Goal: Browse casually

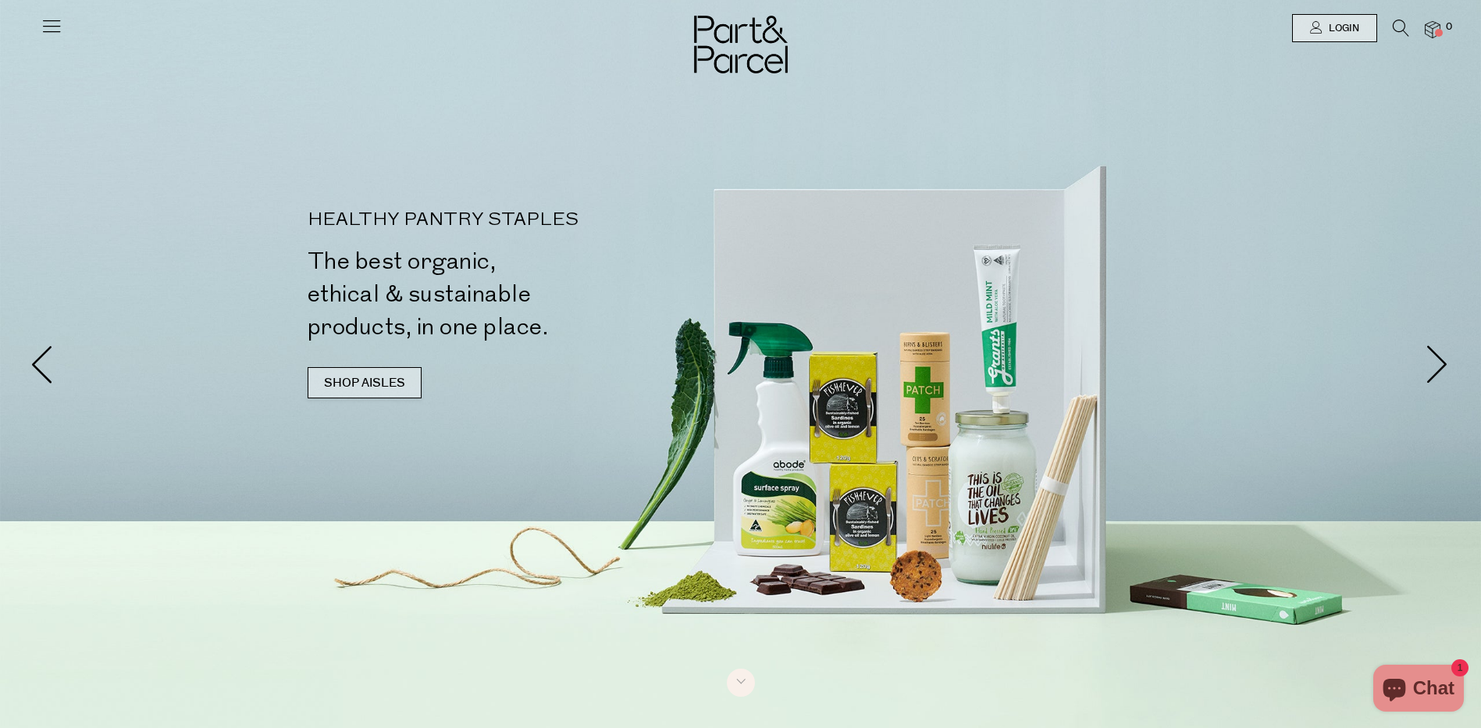
click at [387, 381] on link "SHOP AISLES" at bounding box center [365, 382] width 114 height 31
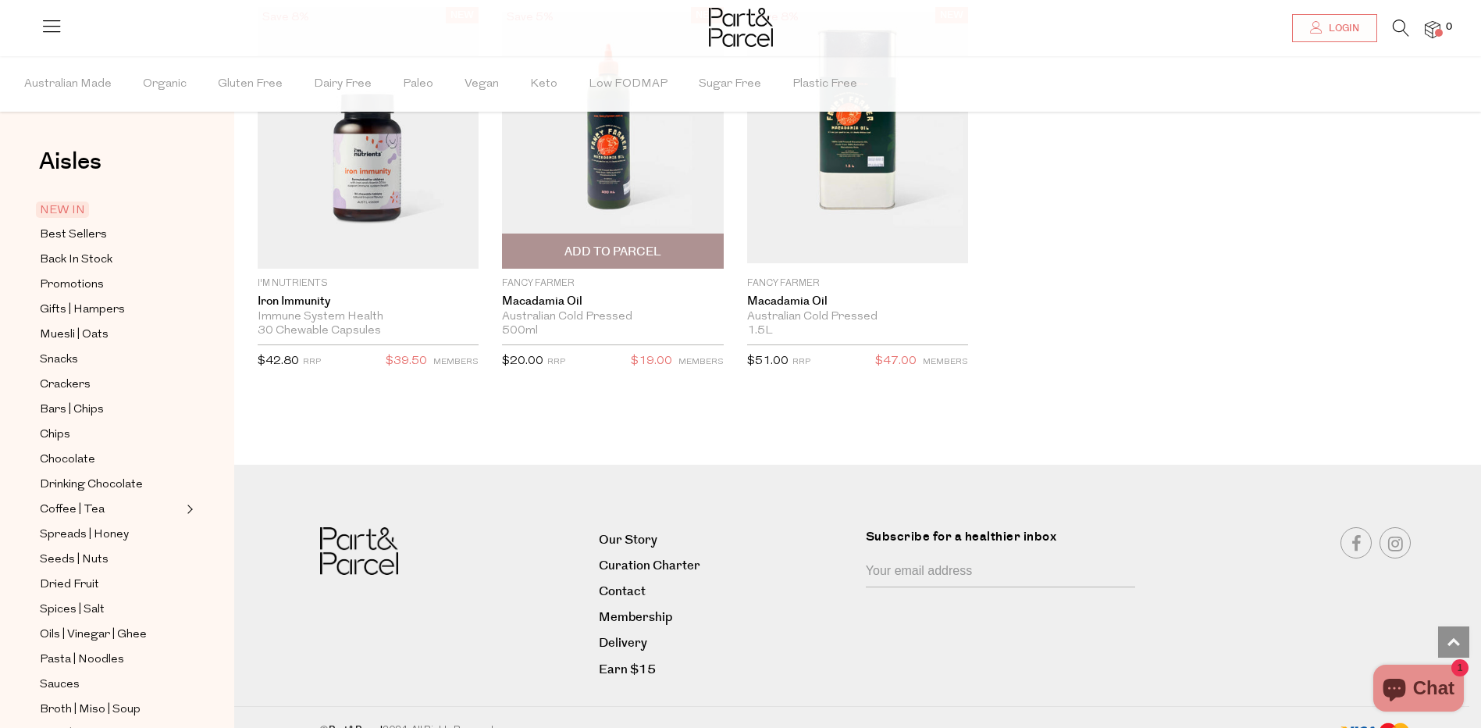
scroll to position [2732, 0]
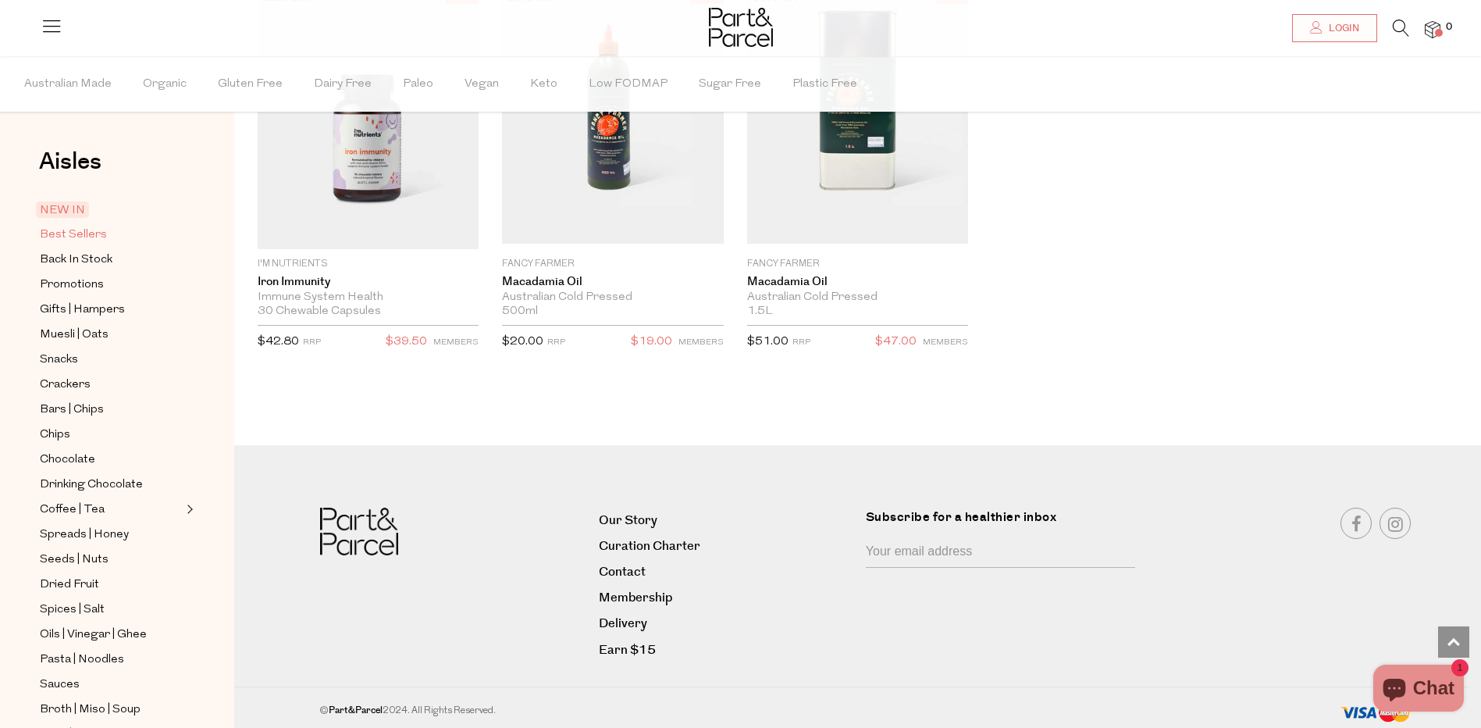
click at [101, 237] on span "Best Sellers" at bounding box center [73, 235] width 67 height 19
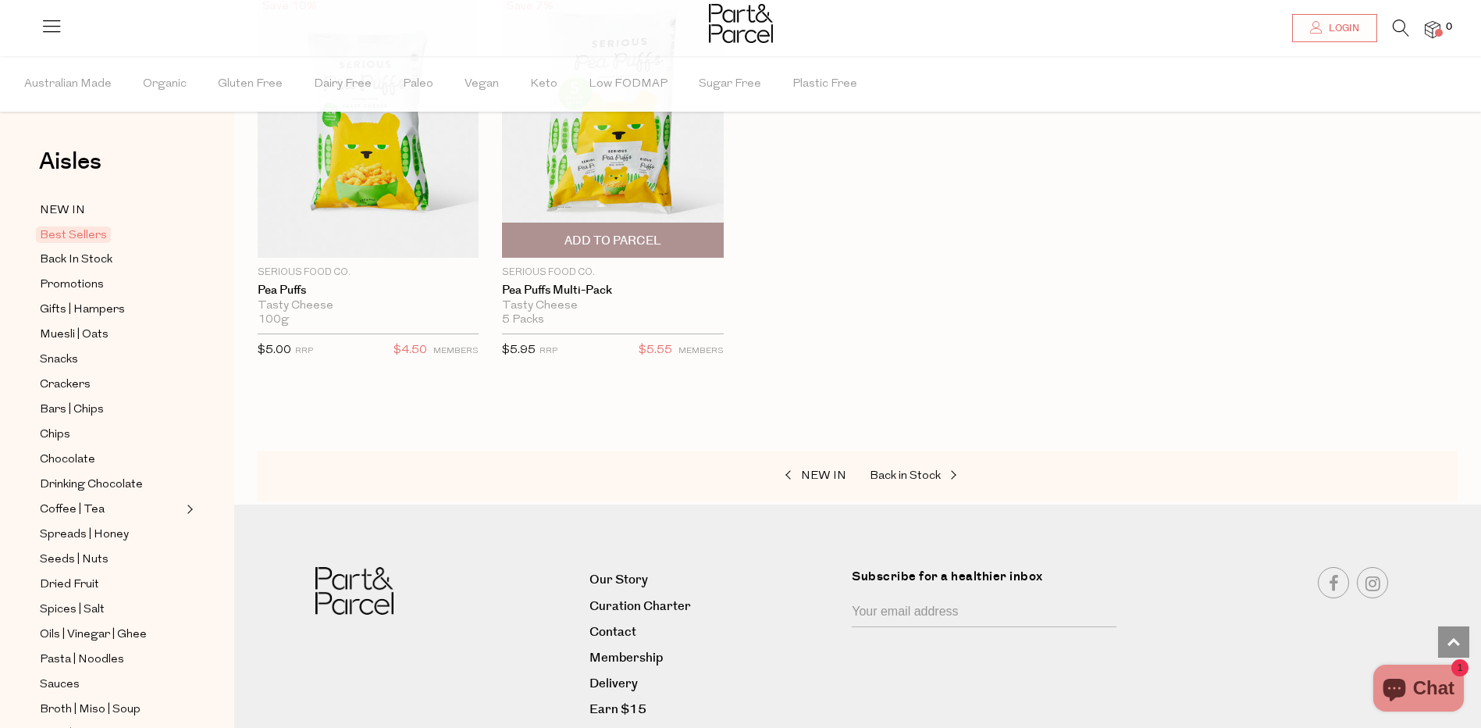
scroll to position [3460, 0]
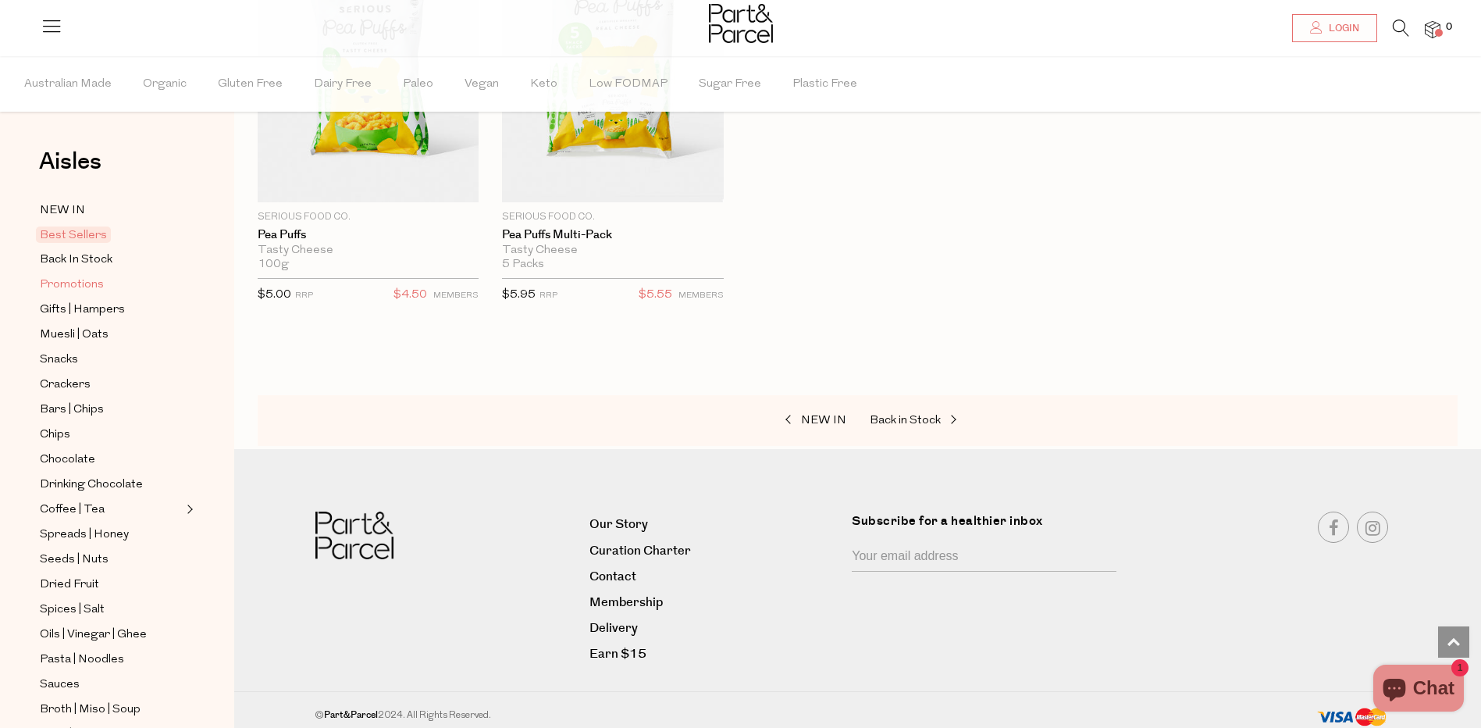
click at [102, 276] on link "Promotions" at bounding box center [111, 285] width 142 height 20
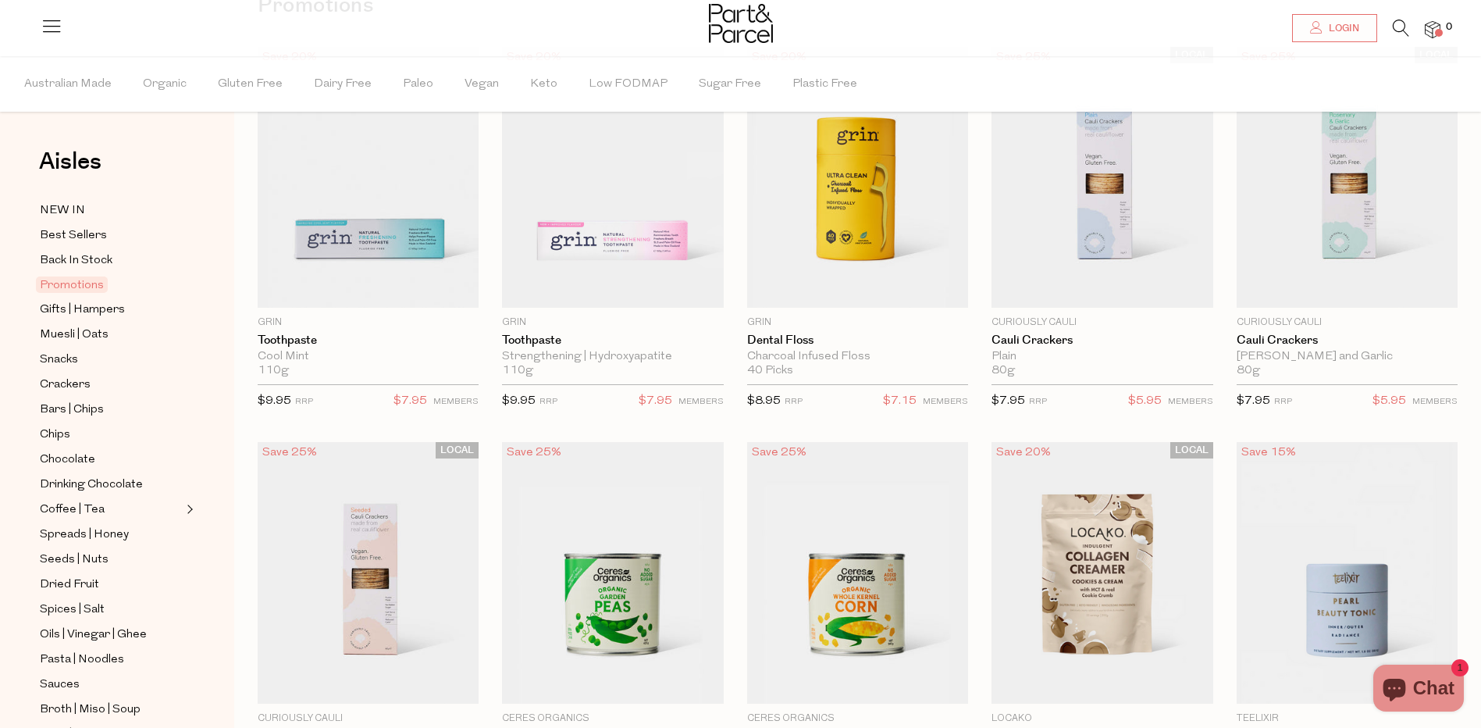
scroll to position [156, 0]
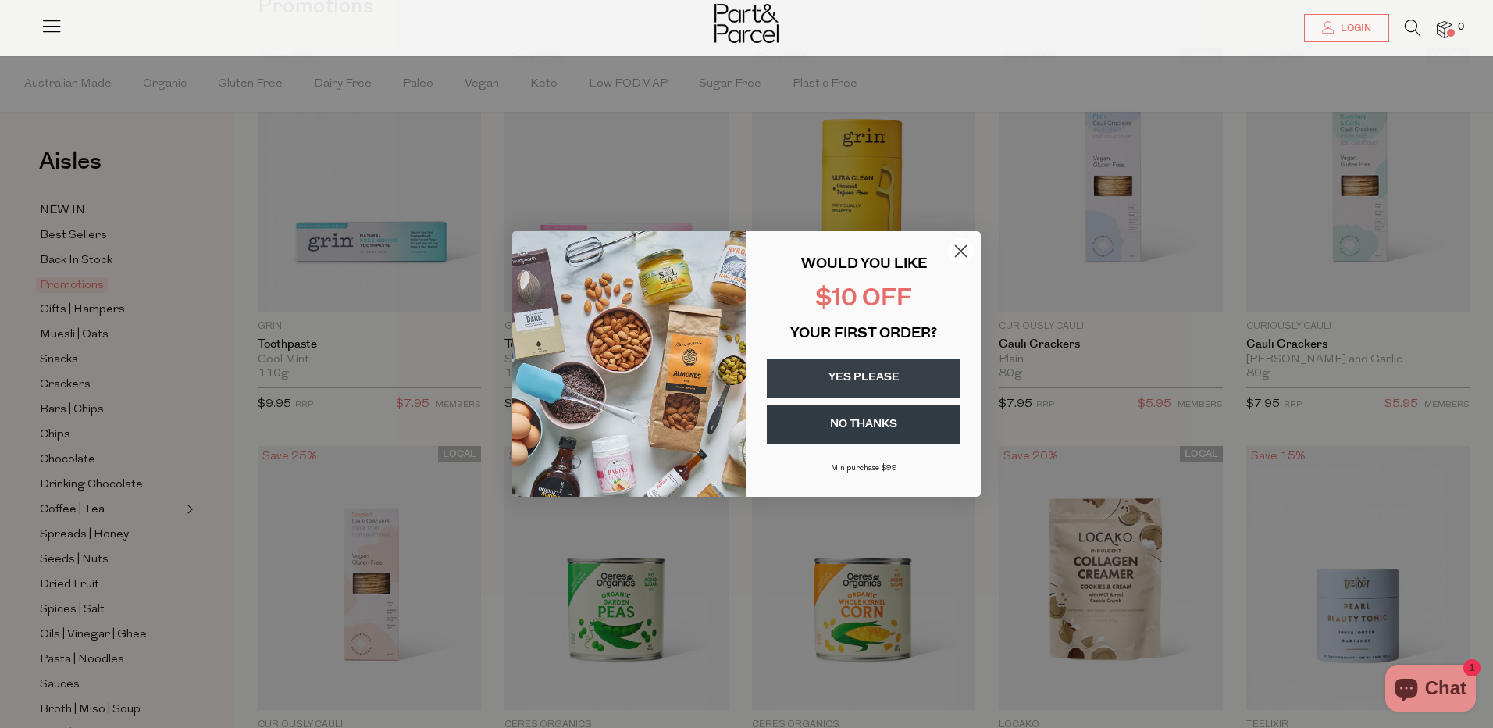
click at [965, 247] on icon "Close dialog" at bounding box center [961, 251] width 11 height 11
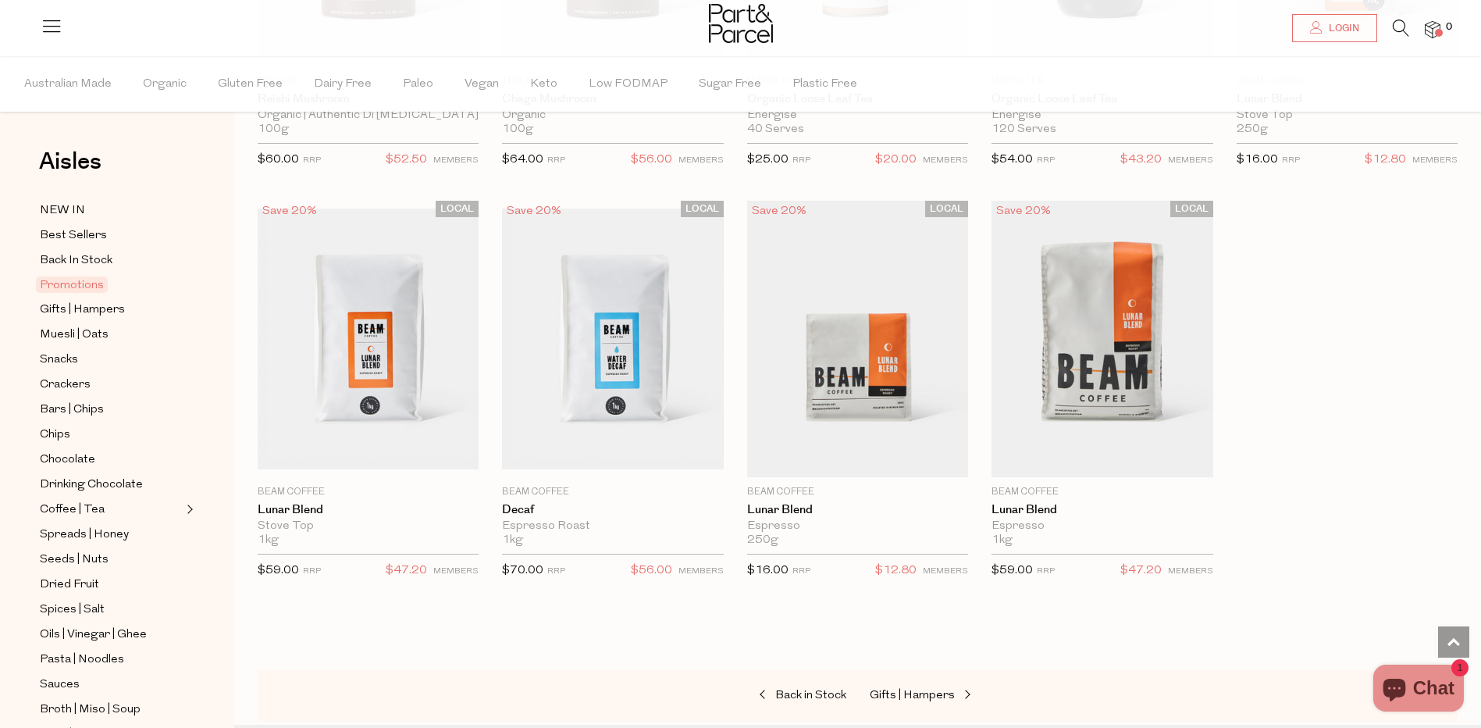
scroll to position [1327, 0]
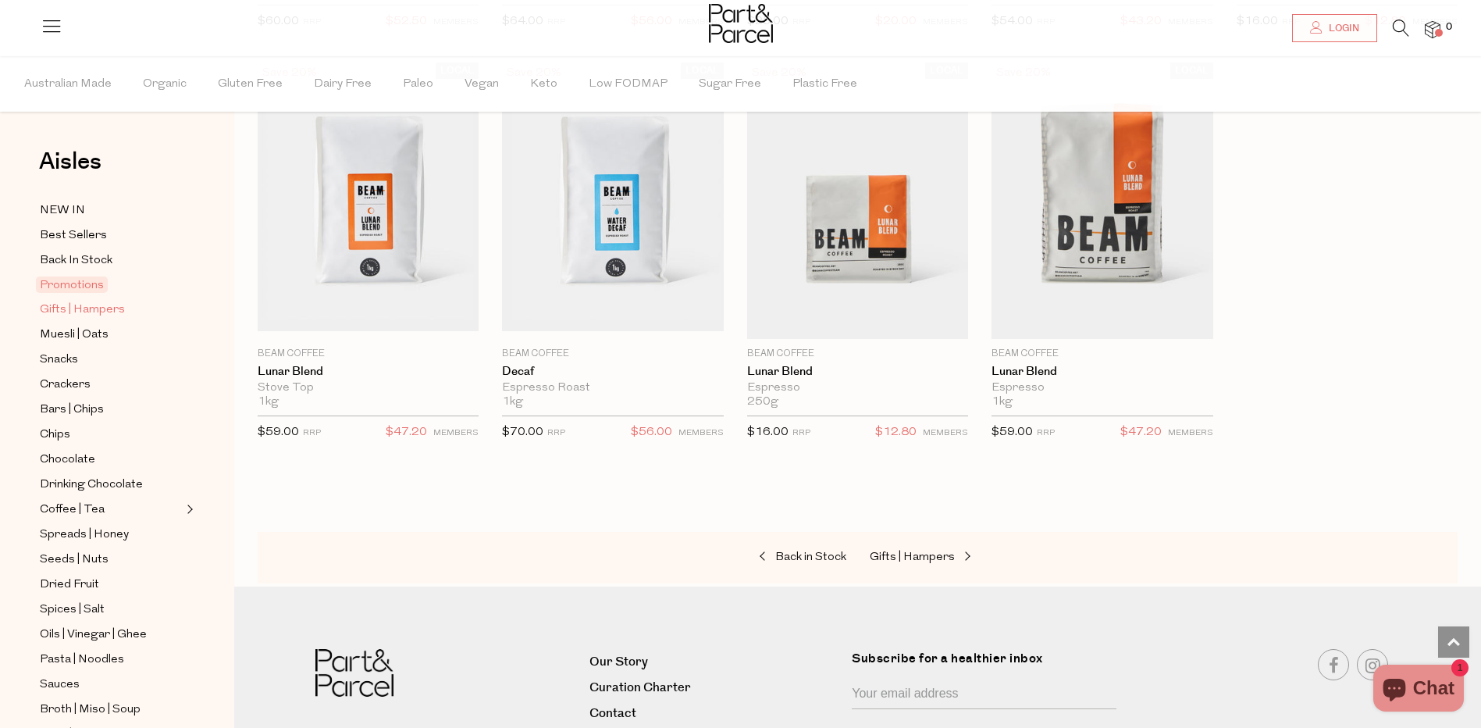
click at [156, 308] on link "Gifts | Hampers" at bounding box center [111, 310] width 142 height 20
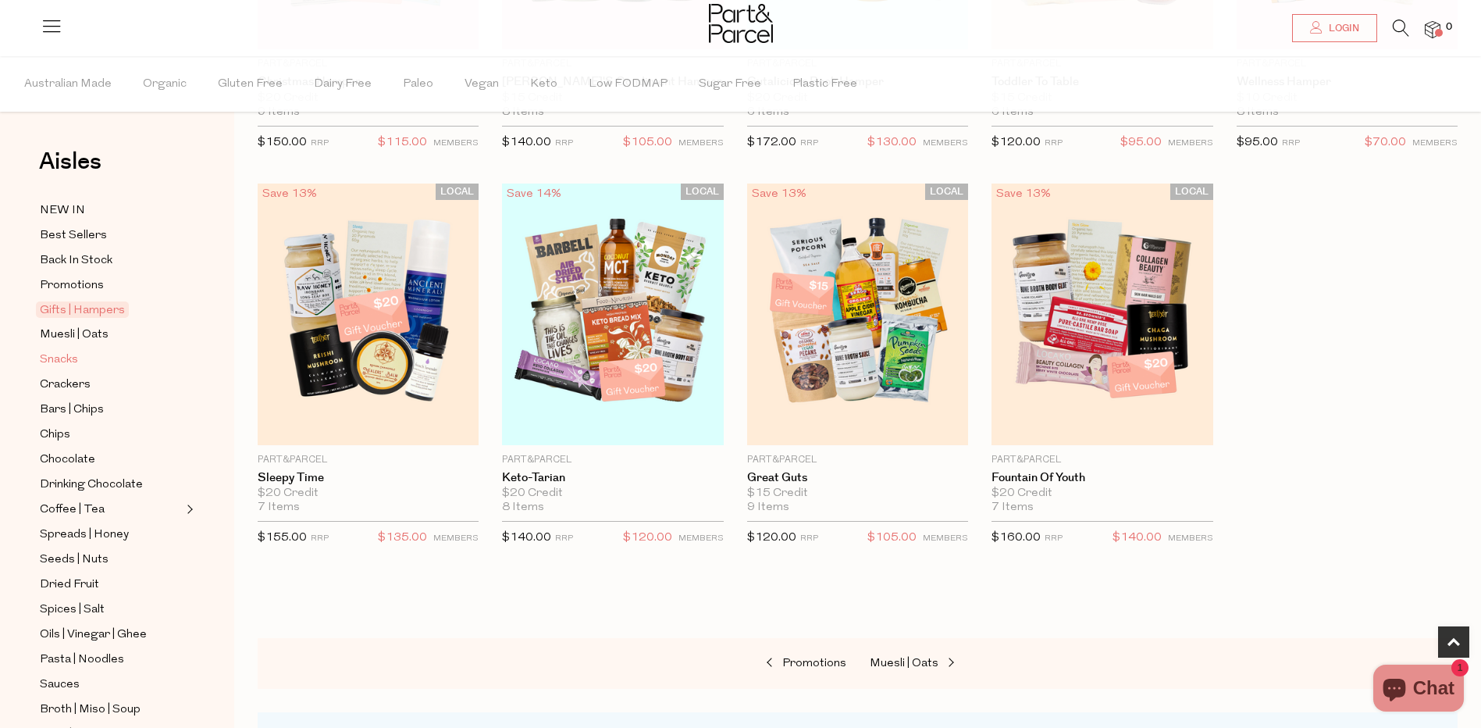
click at [98, 352] on link "Snacks" at bounding box center [111, 360] width 142 height 20
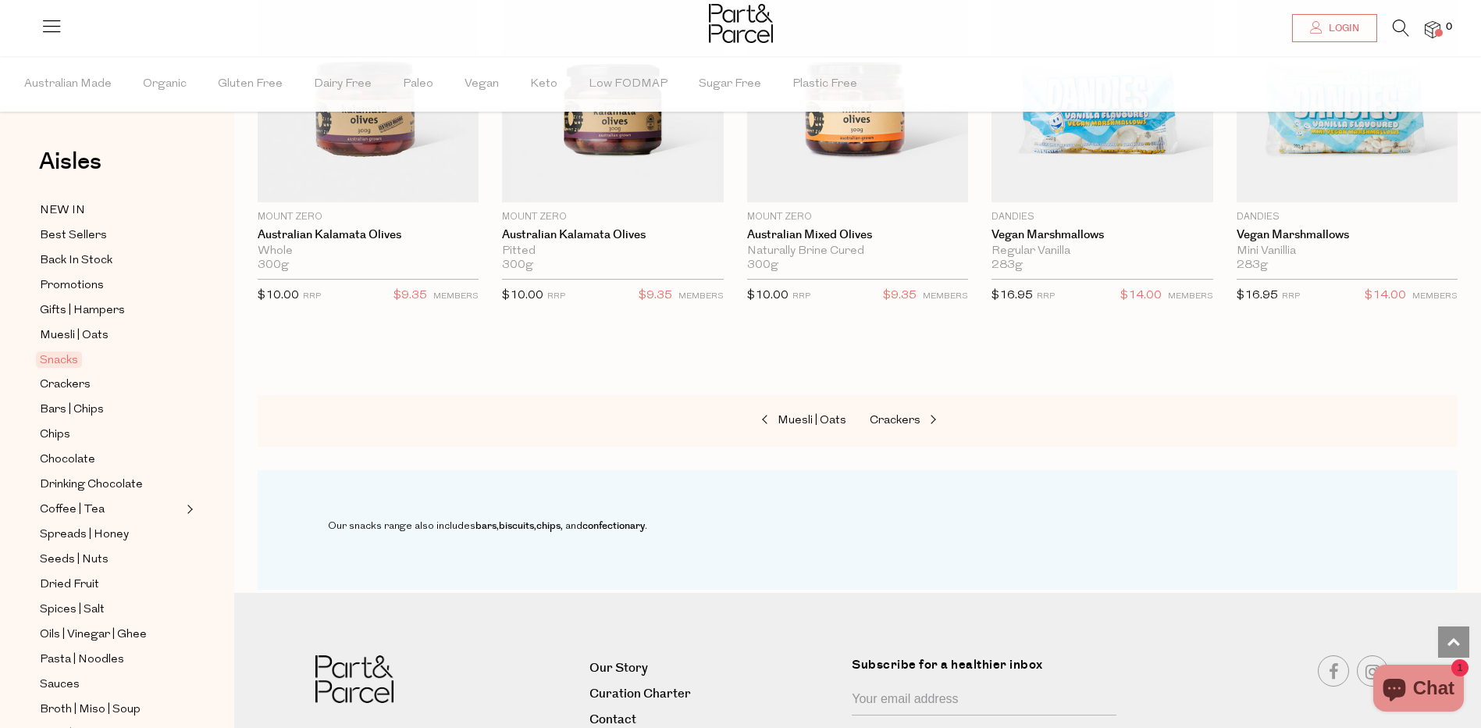
scroll to position [5465, 0]
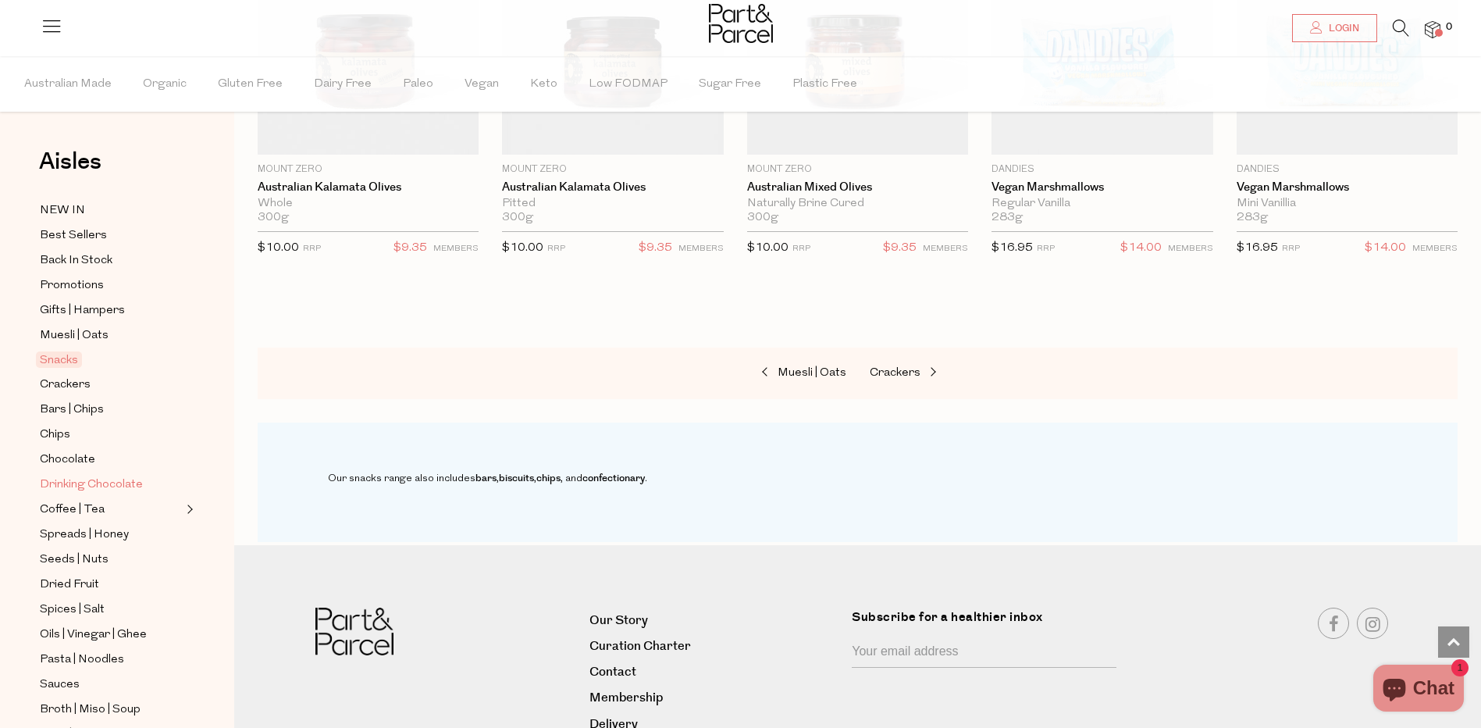
click at [96, 475] on span "Drinking Chocolate" at bounding box center [91, 484] width 103 height 19
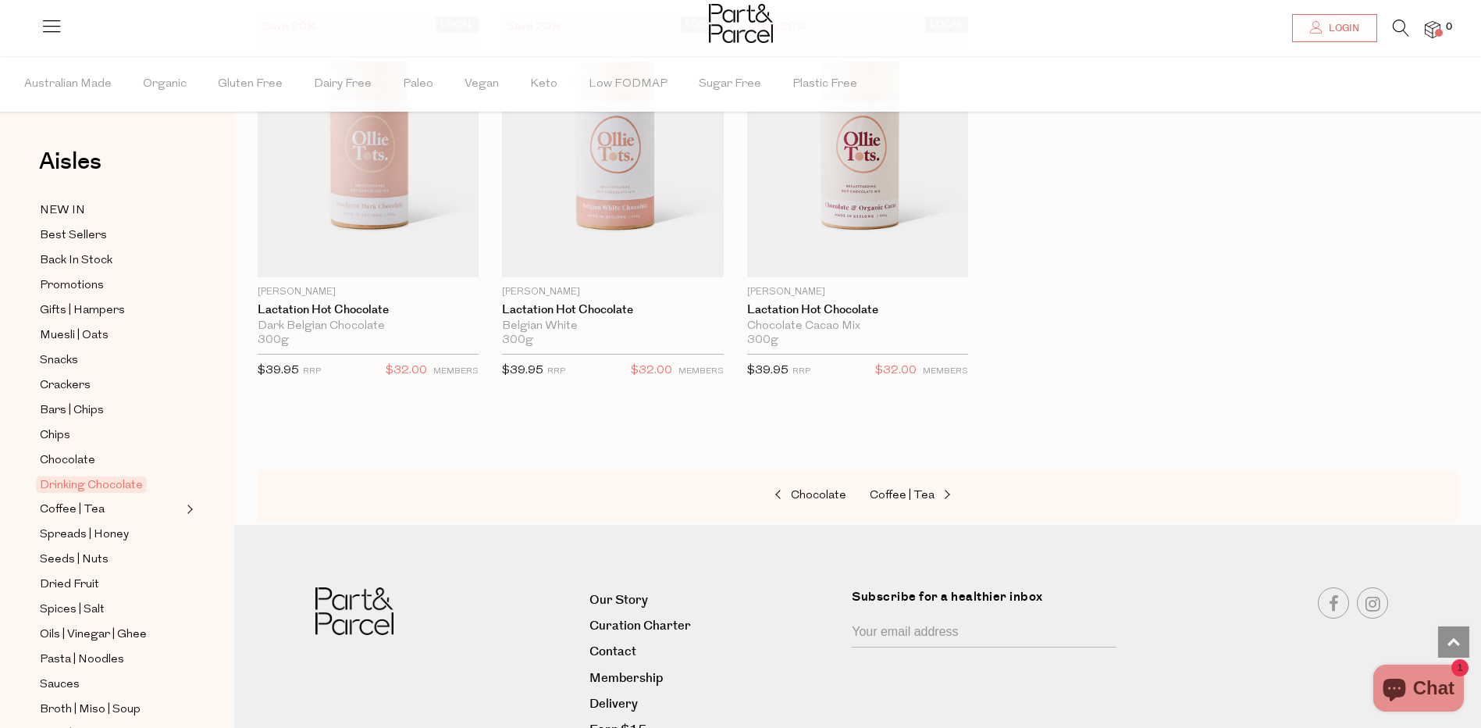
scroll to position [1405, 0]
click at [71, 451] on span "Chocolate" at bounding box center [67, 460] width 55 height 19
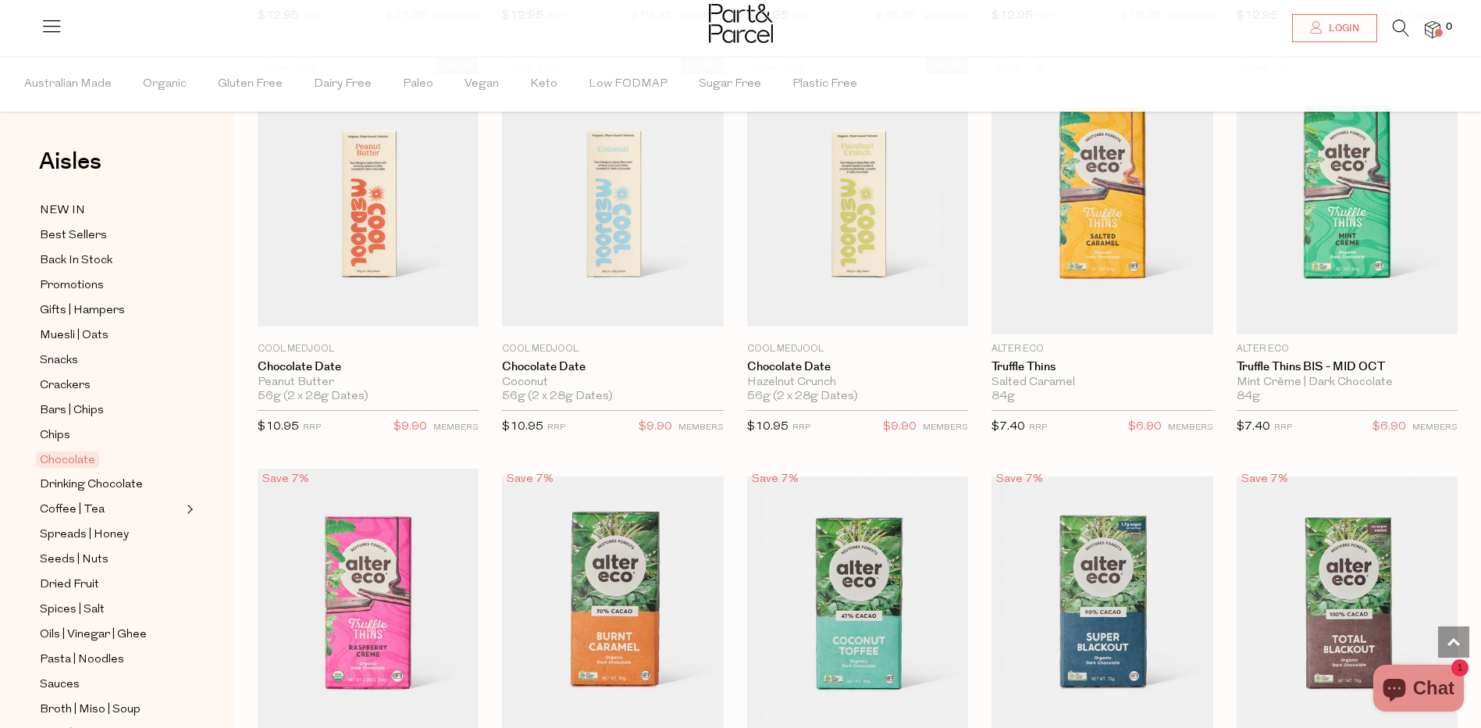
scroll to position [781, 0]
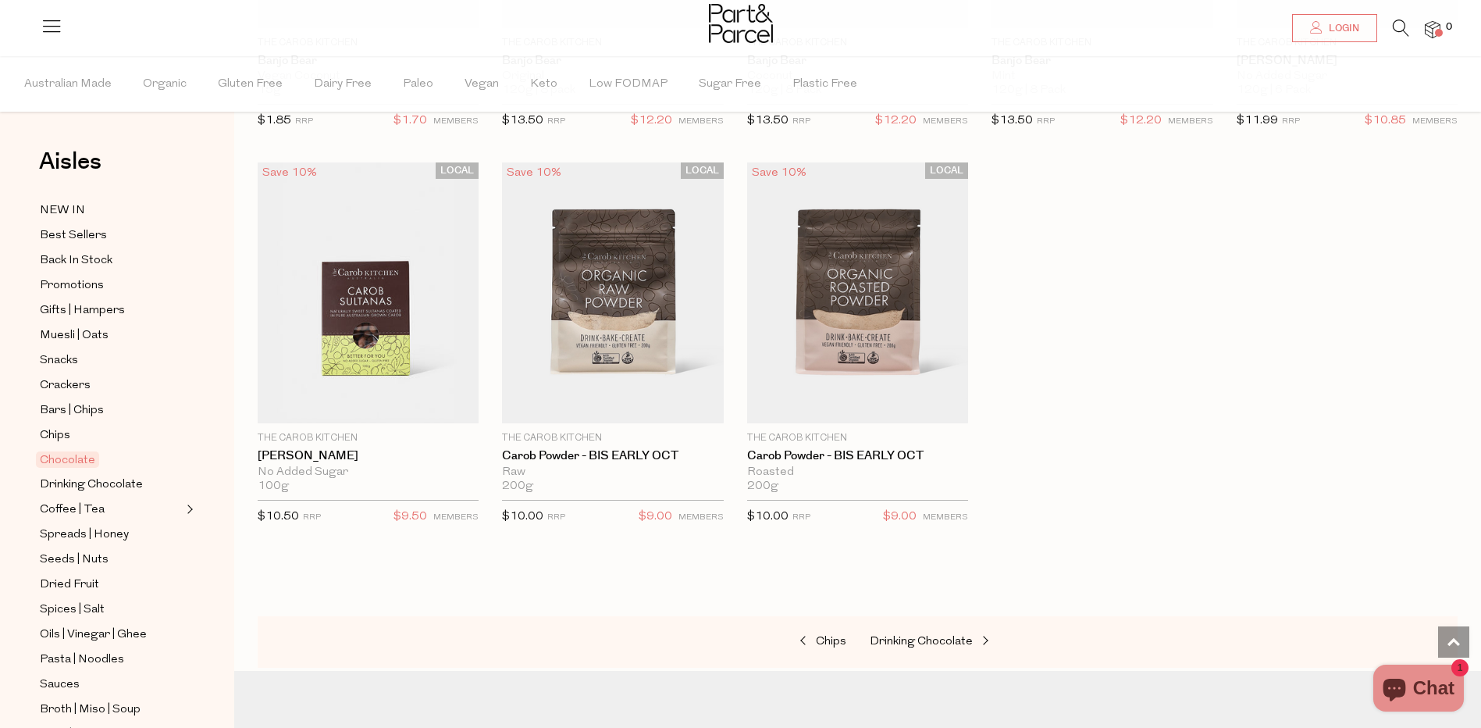
scroll to position [4450, 0]
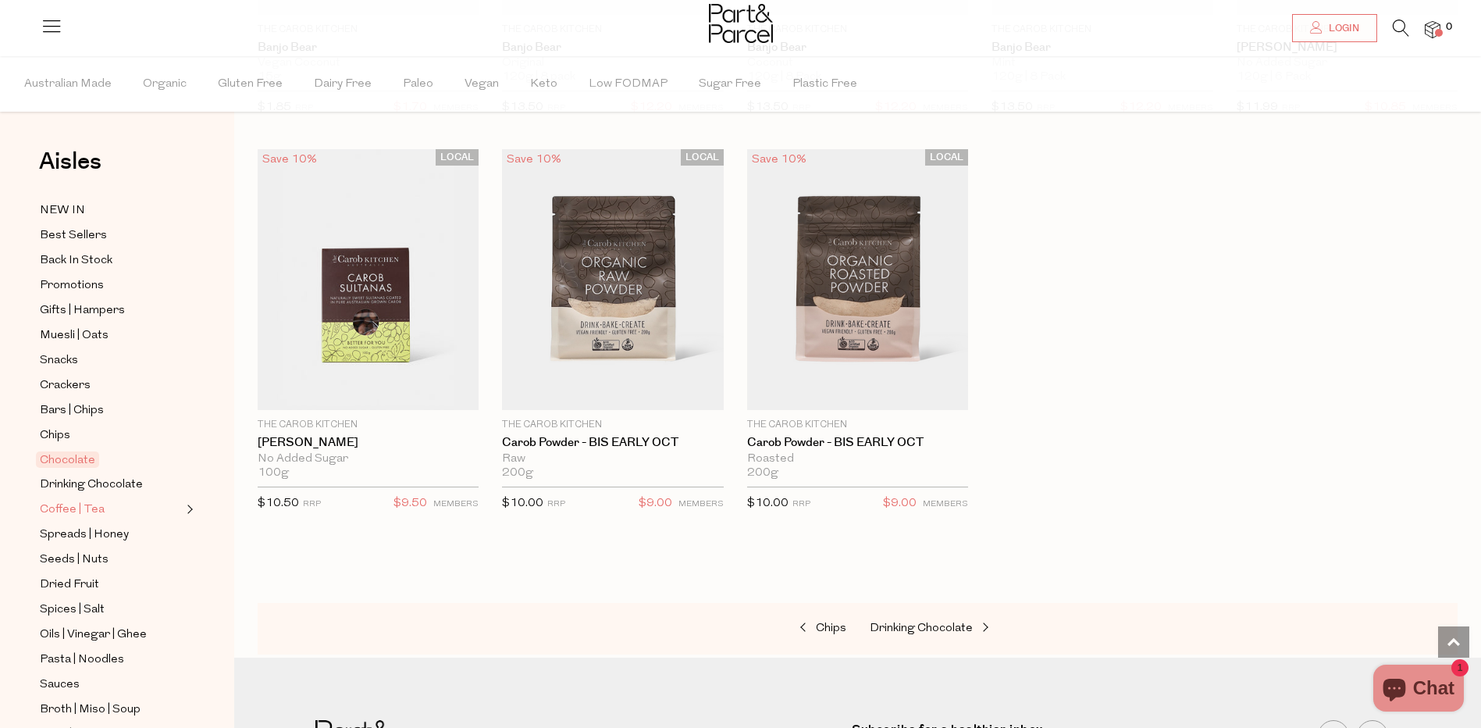
click at [89, 506] on span "Coffee | Tea" at bounding box center [72, 509] width 65 height 19
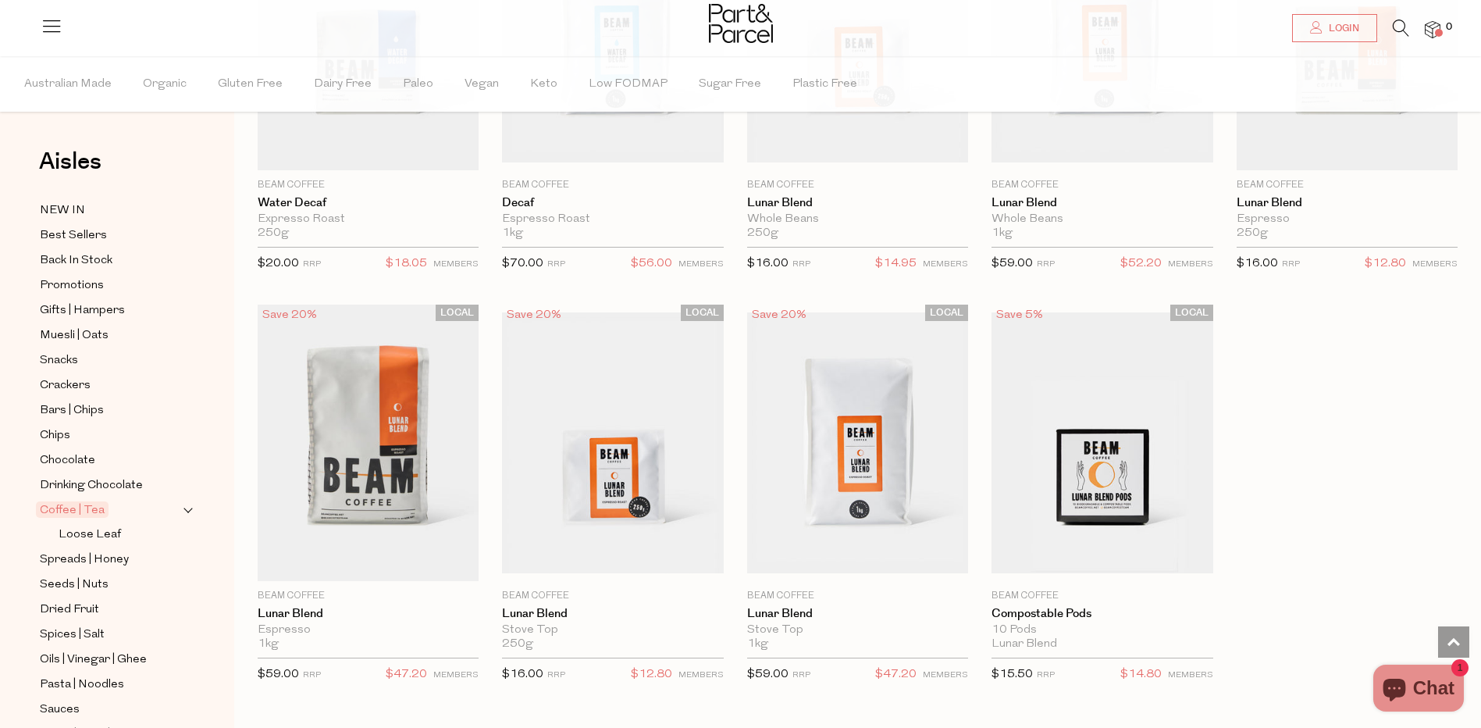
scroll to position [6819, 0]
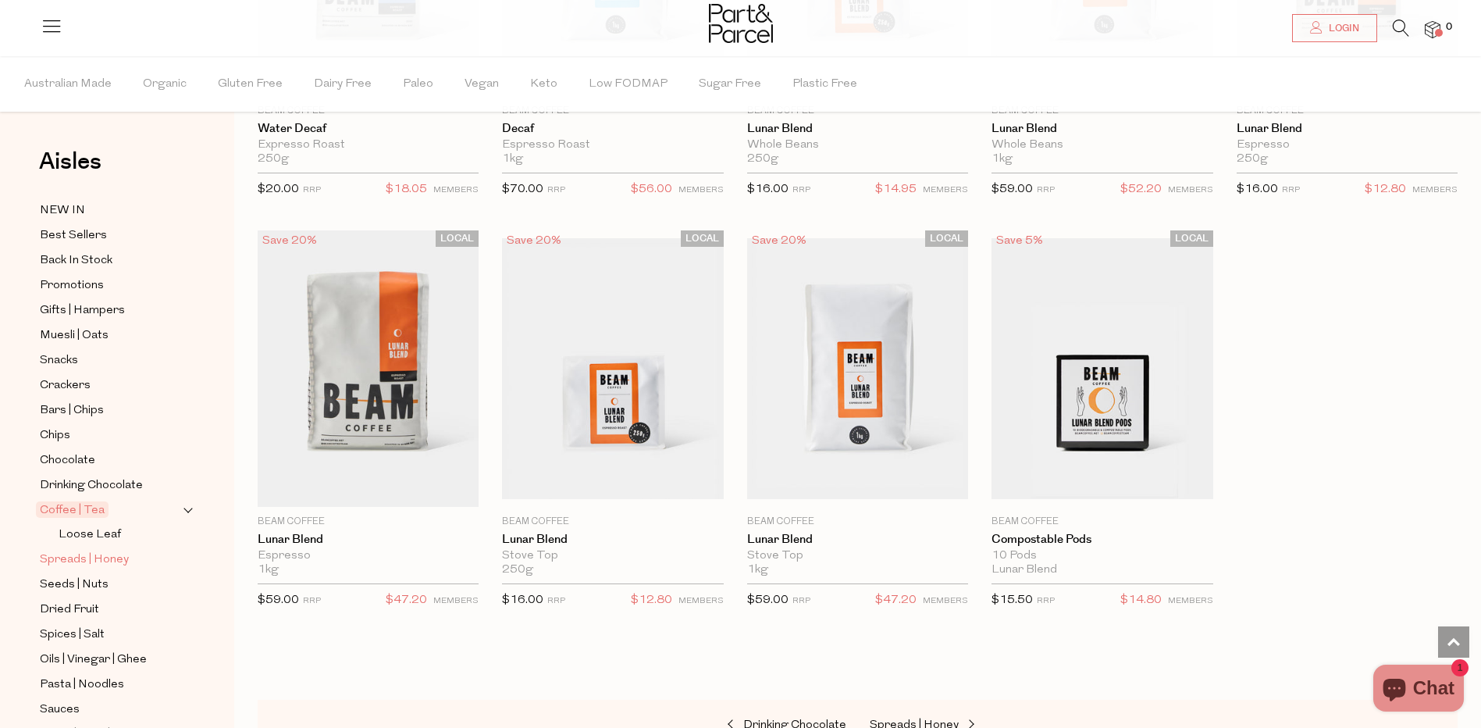
click at [94, 554] on span "Spreads | Honey" at bounding box center [84, 559] width 89 height 19
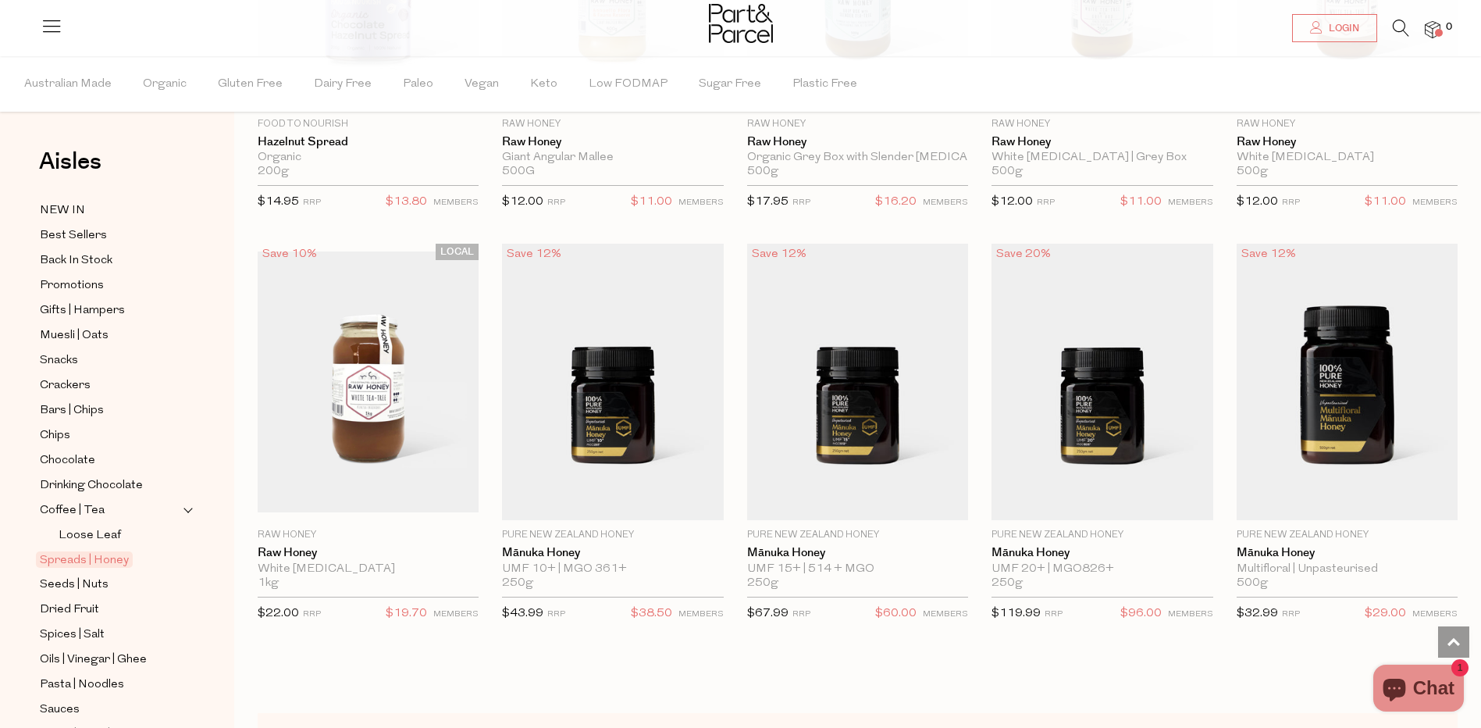
scroll to position [3441, 0]
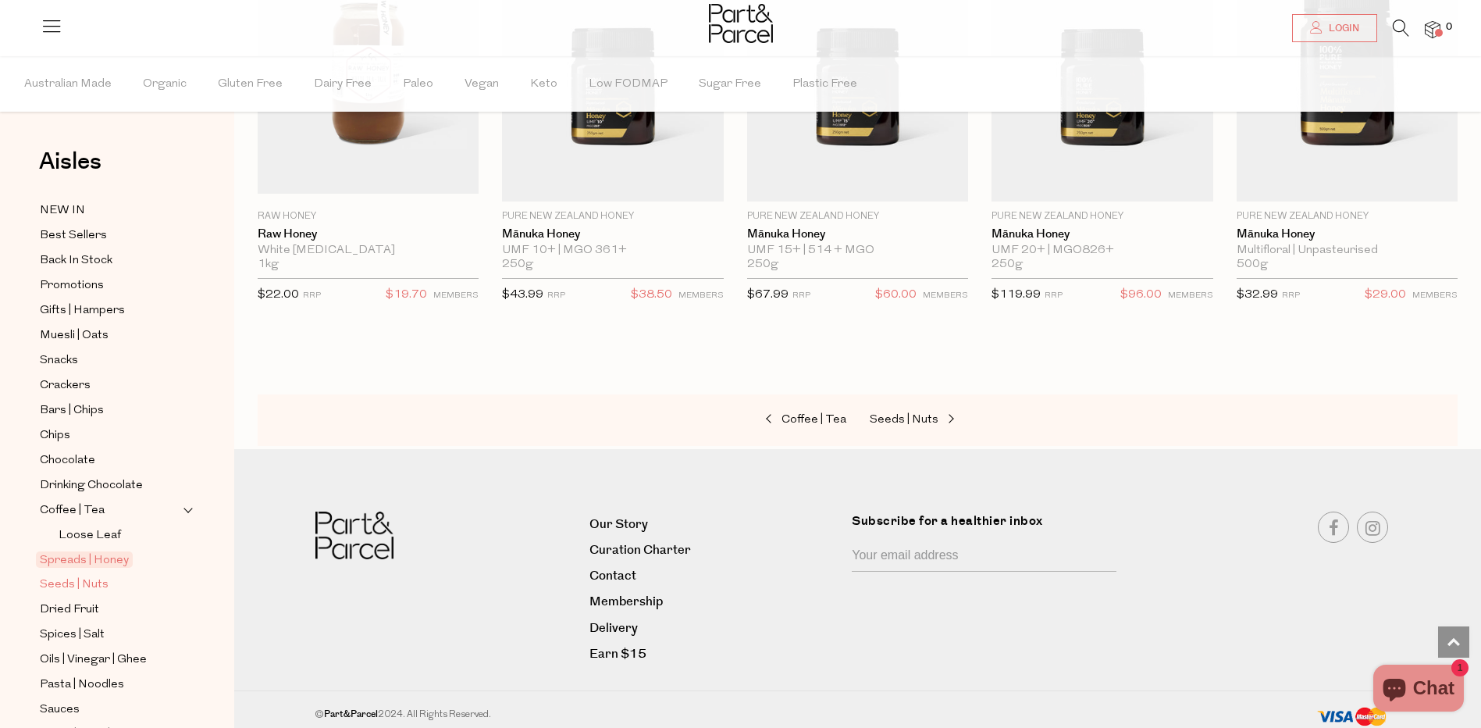
click at [101, 575] on span "Seeds | Nuts" at bounding box center [74, 584] width 69 height 19
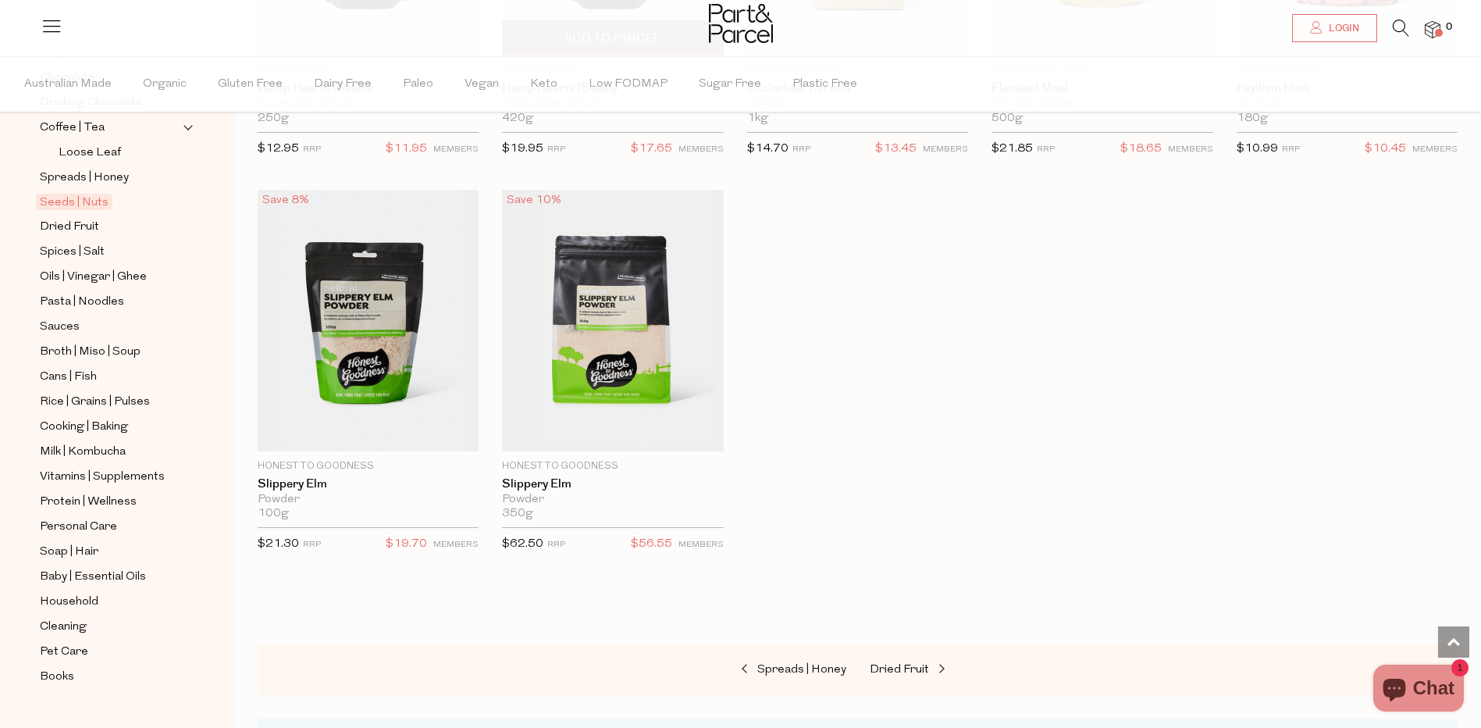
scroll to position [3591, 0]
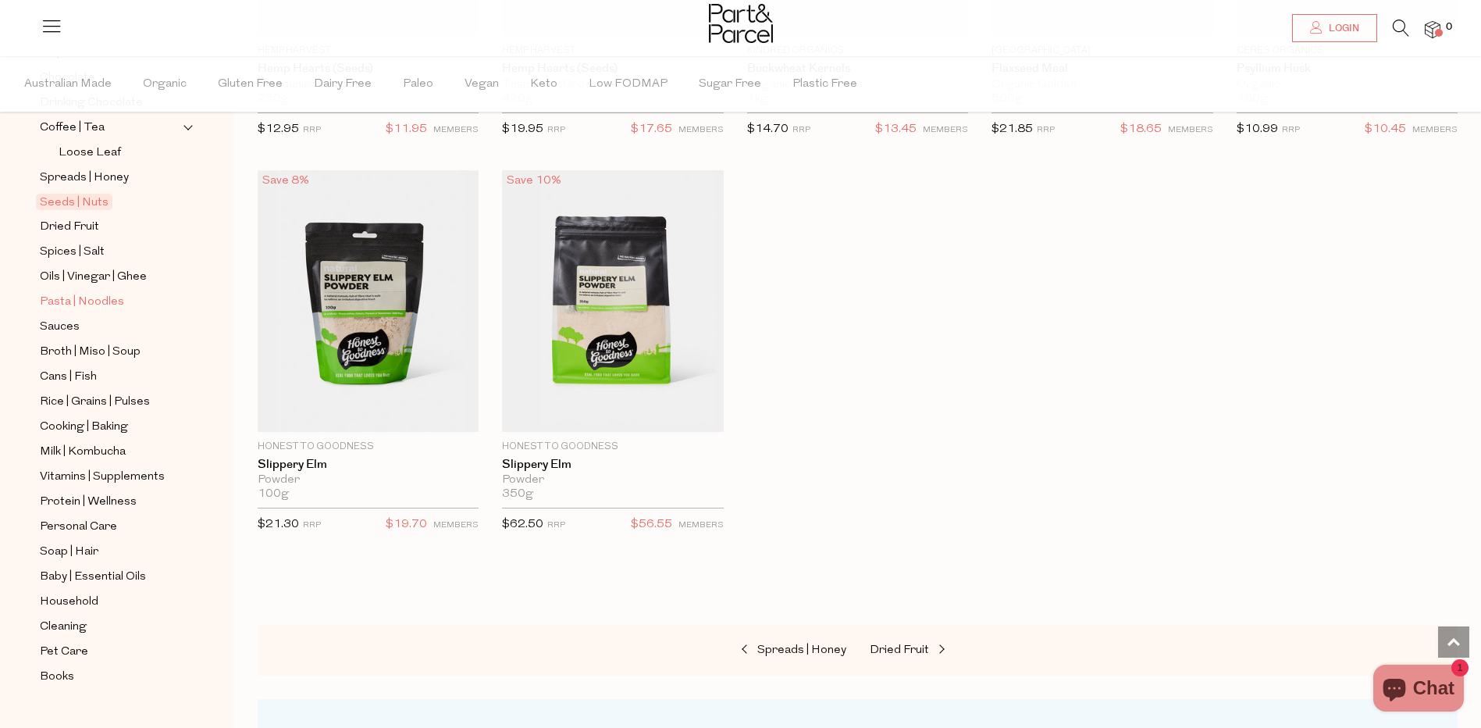
click at [101, 293] on span "Pasta | Noodles" at bounding box center [82, 302] width 84 height 19
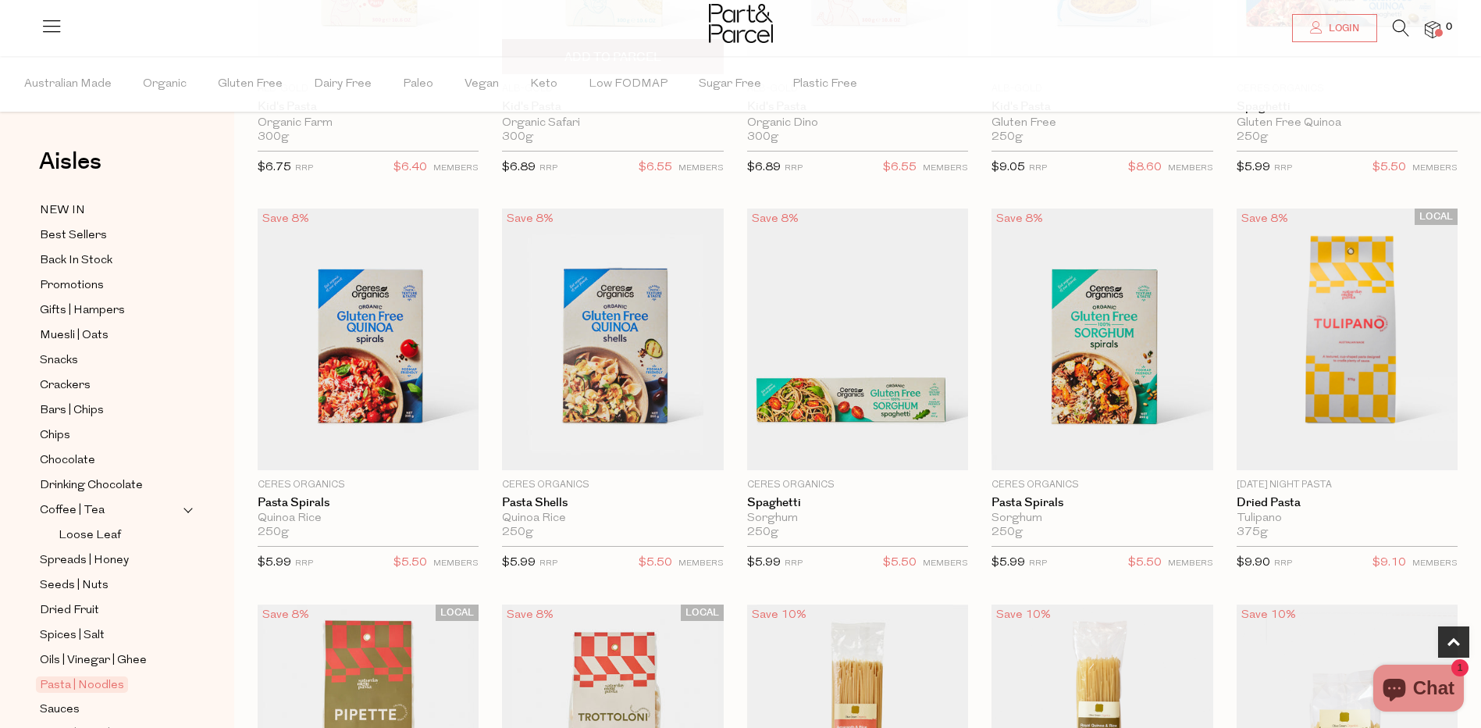
scroll to position [781, 0]
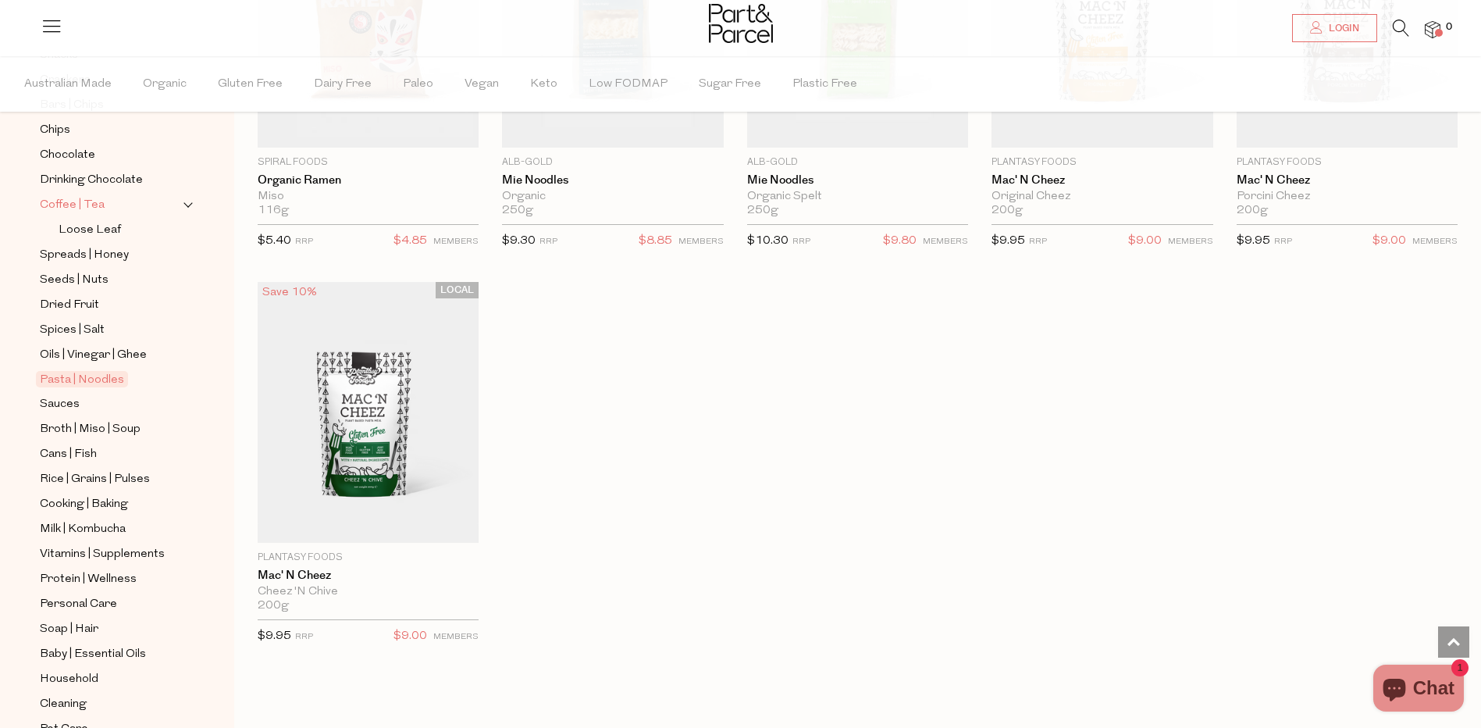
scroll to position [312, 0]
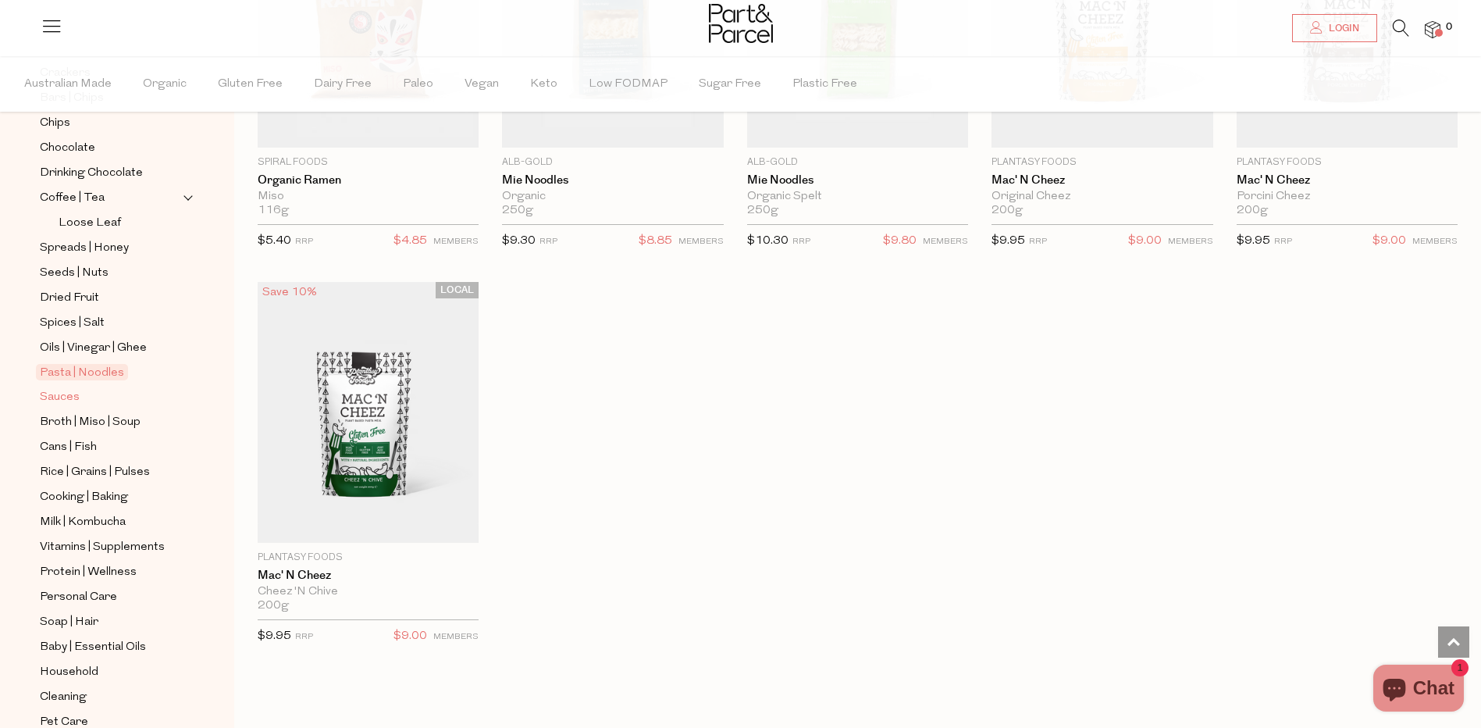
click at [73, 388] on span "Sauces" at bounding box center [60, 397] width 40 height 19
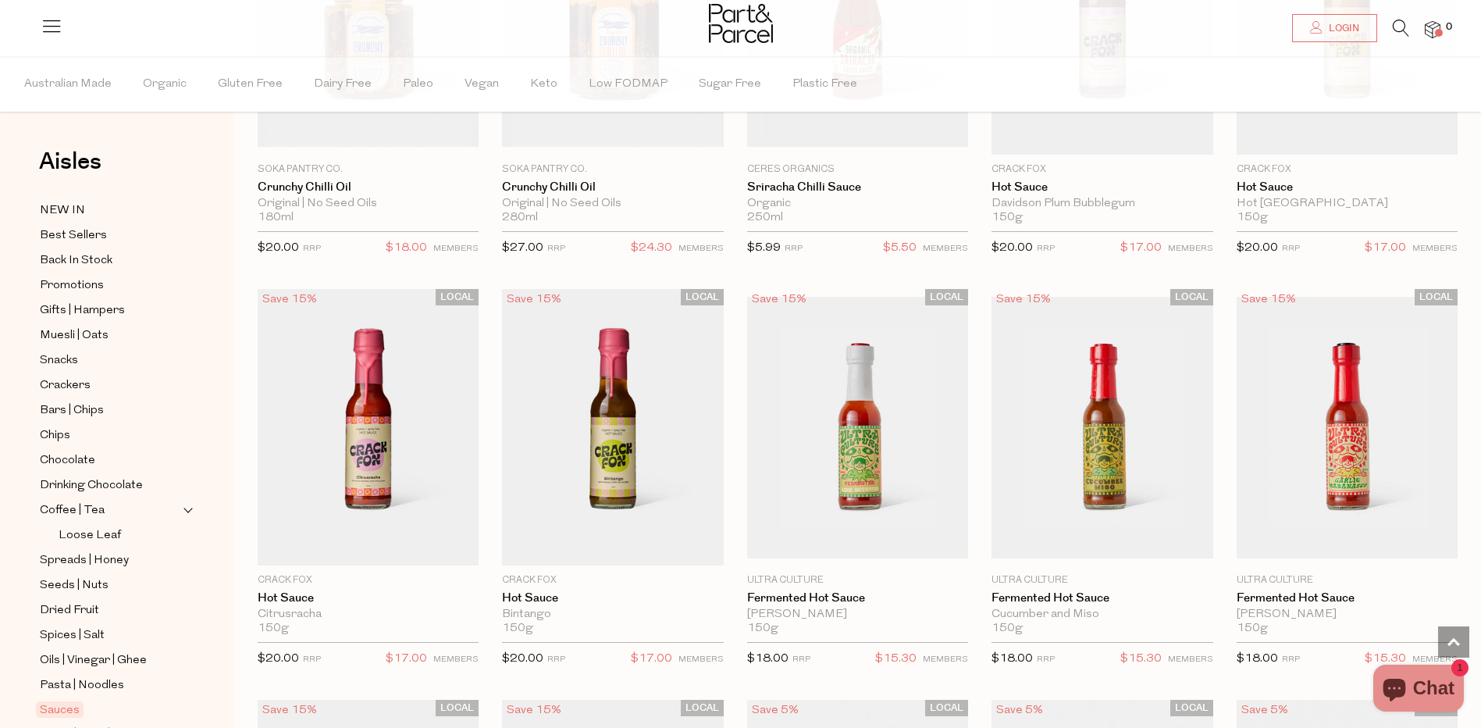
scroll to position [2108, 0]
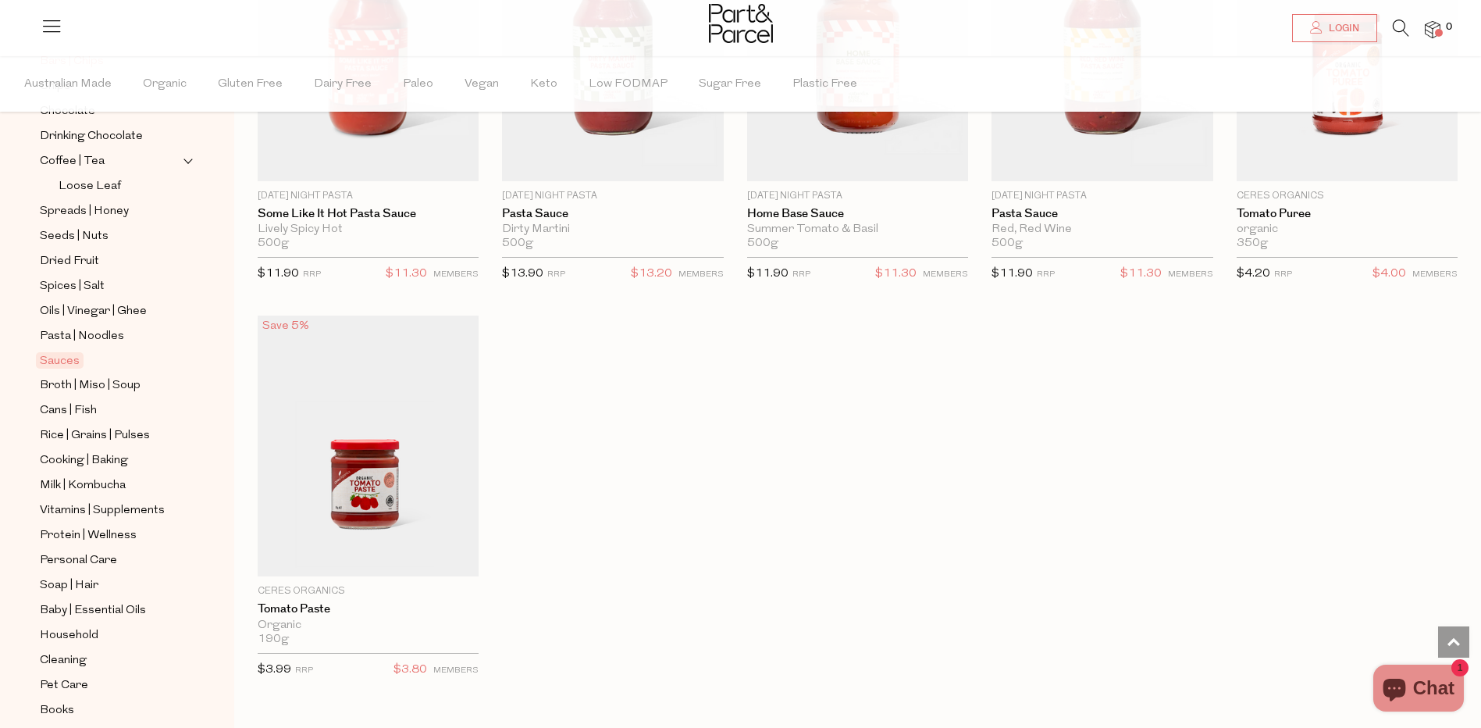
scroll to position [383, 0]
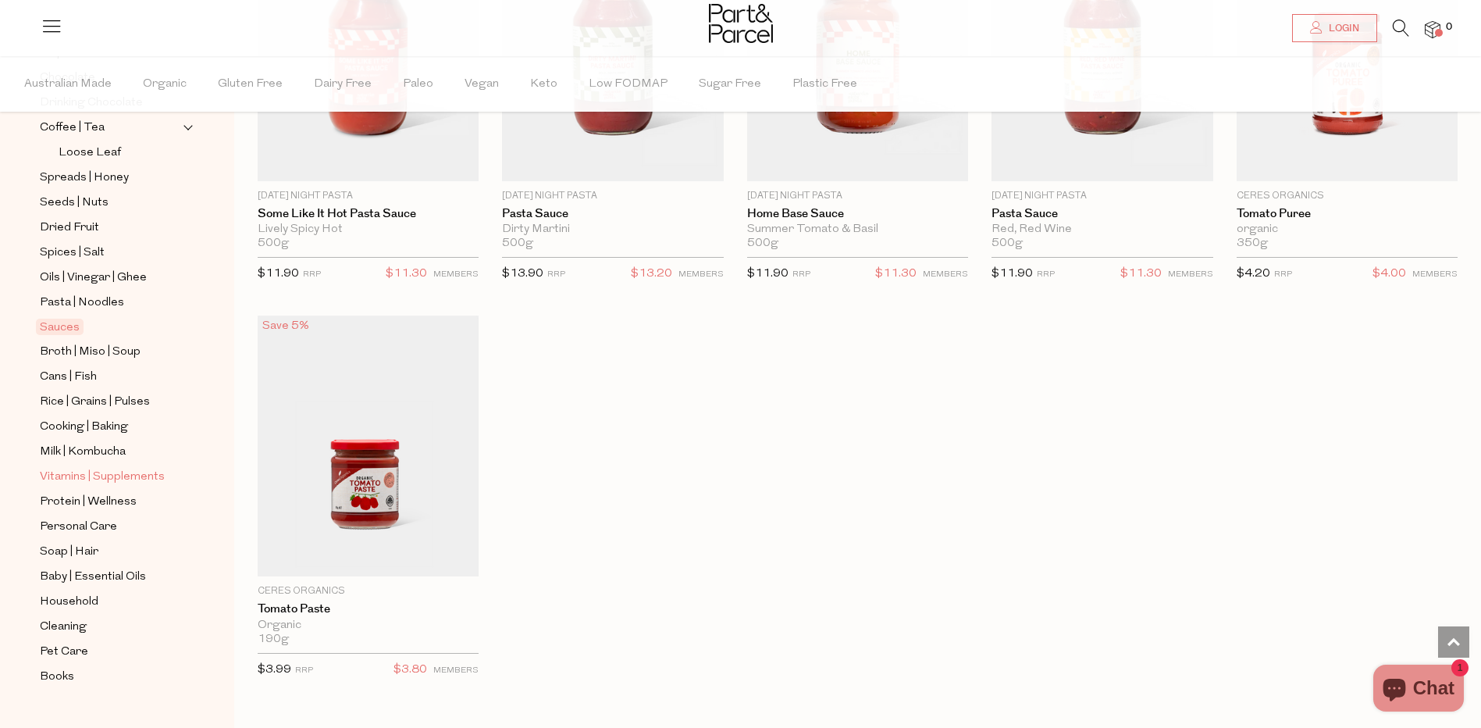
click at [113, 468] on span "Vitamins | Supplements" at bounding box center [102, 477] width 125 height 19
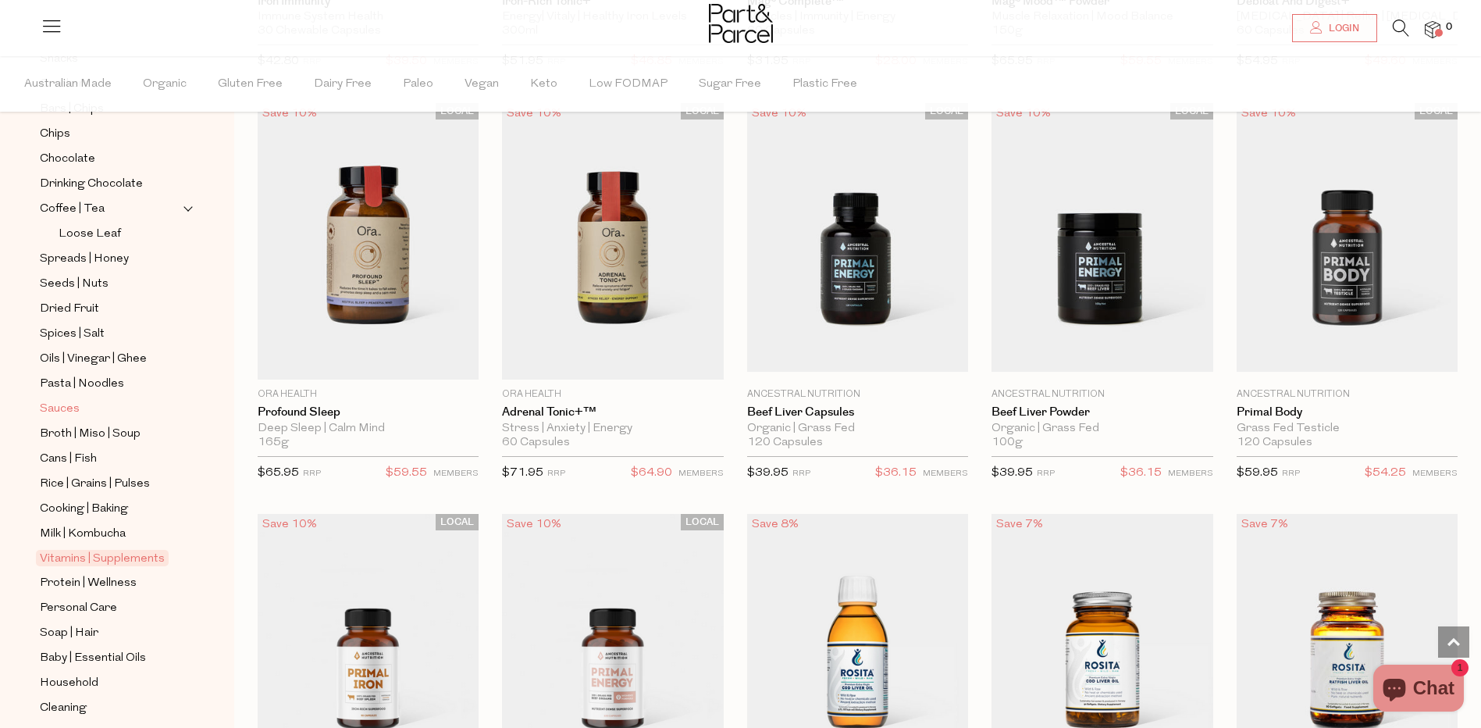
scroll to position [383, 0]
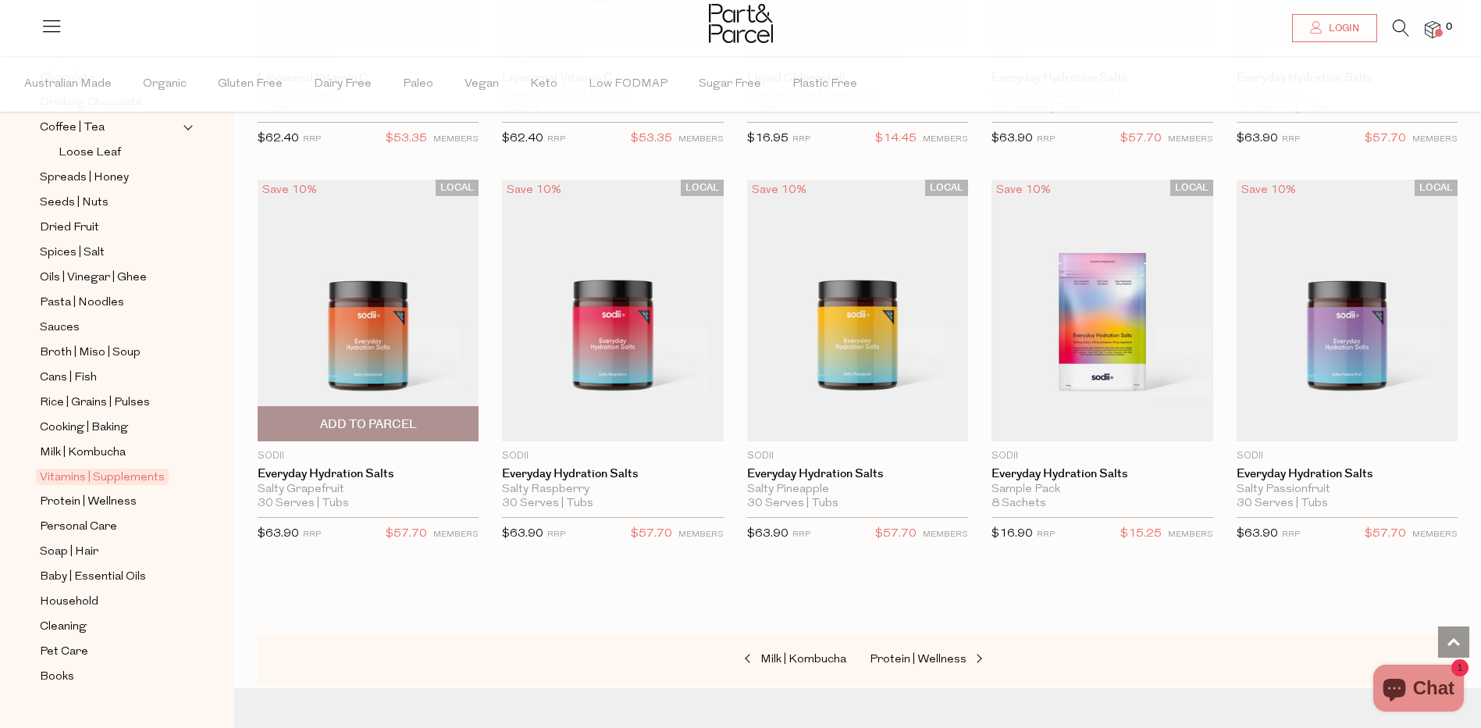
scroll to position [4762, 0]
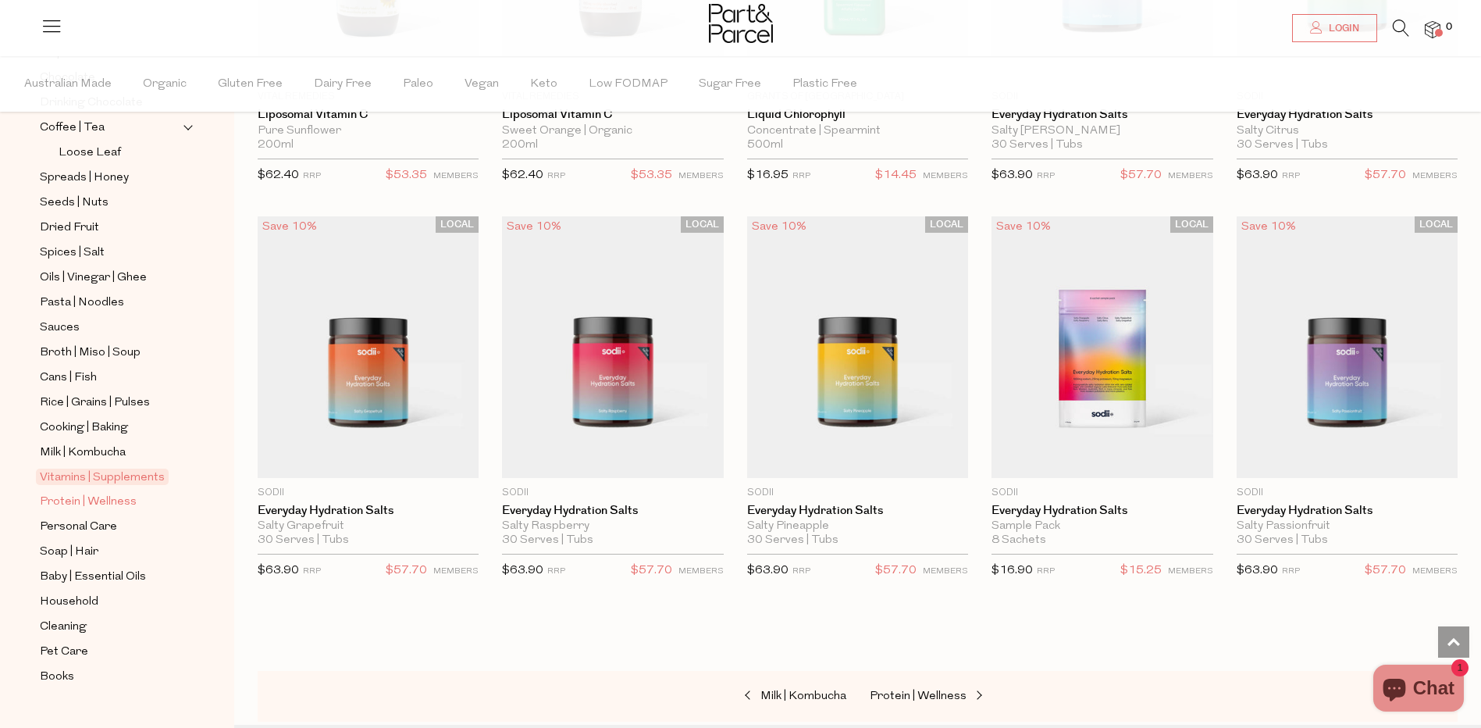
click at [91, 493] on span "Protein | Wellness" at bounding box center [88, 502] width 97 height 19
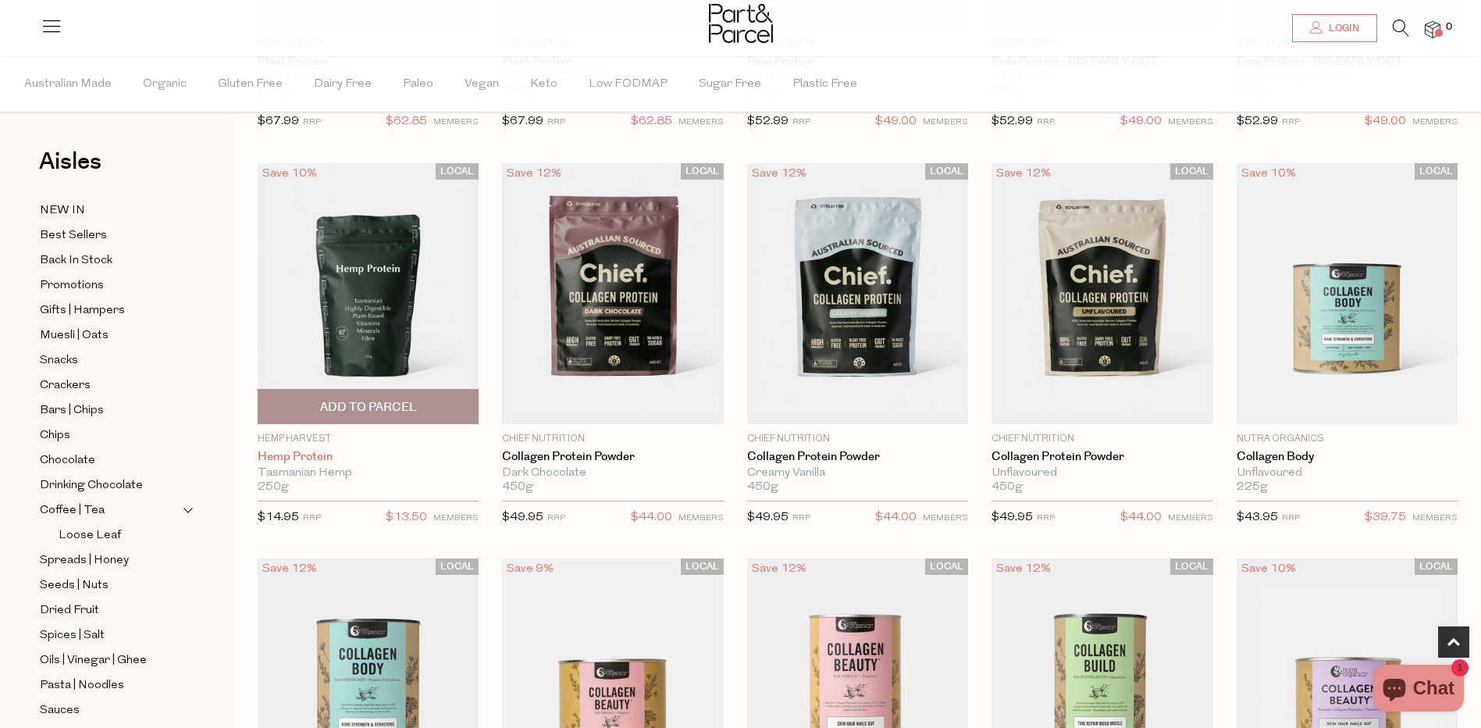
scroll to position [859, 0]
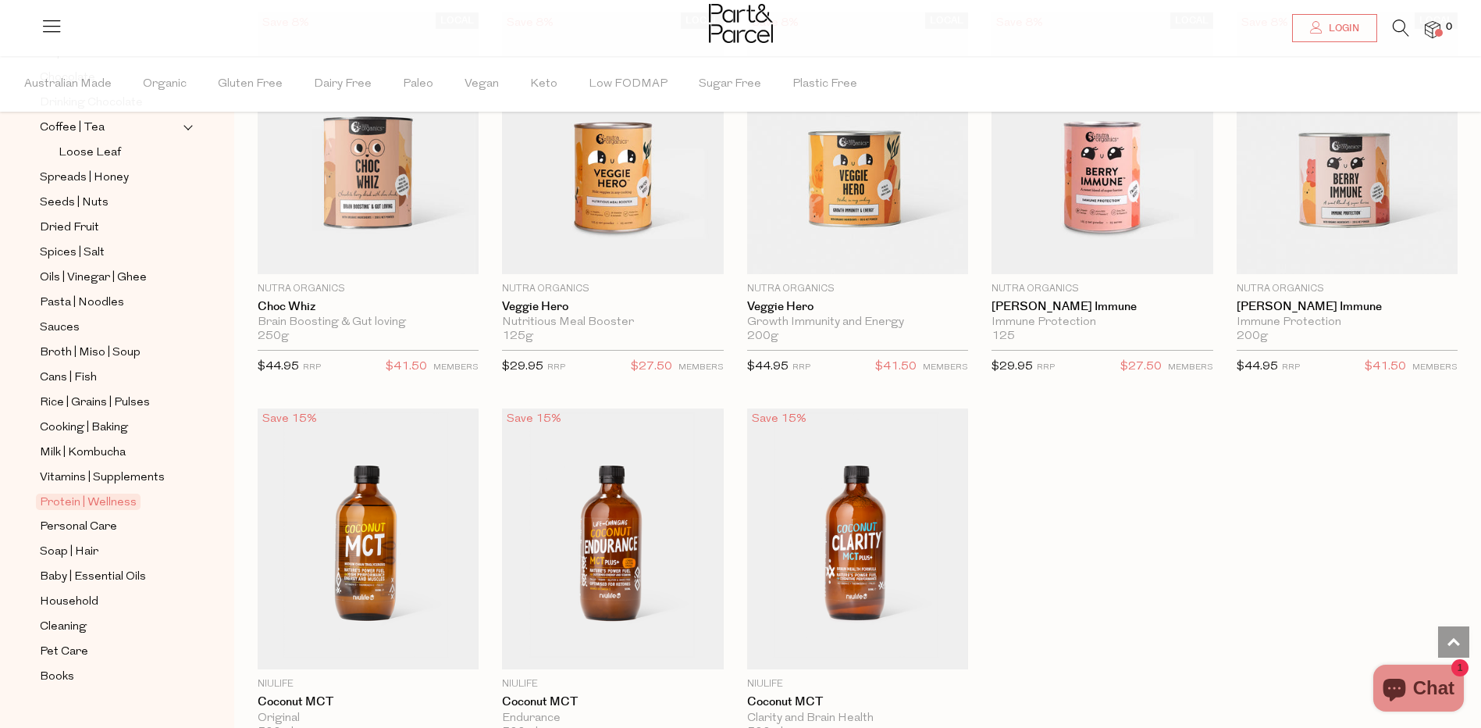
scroll to position [6402, 0]
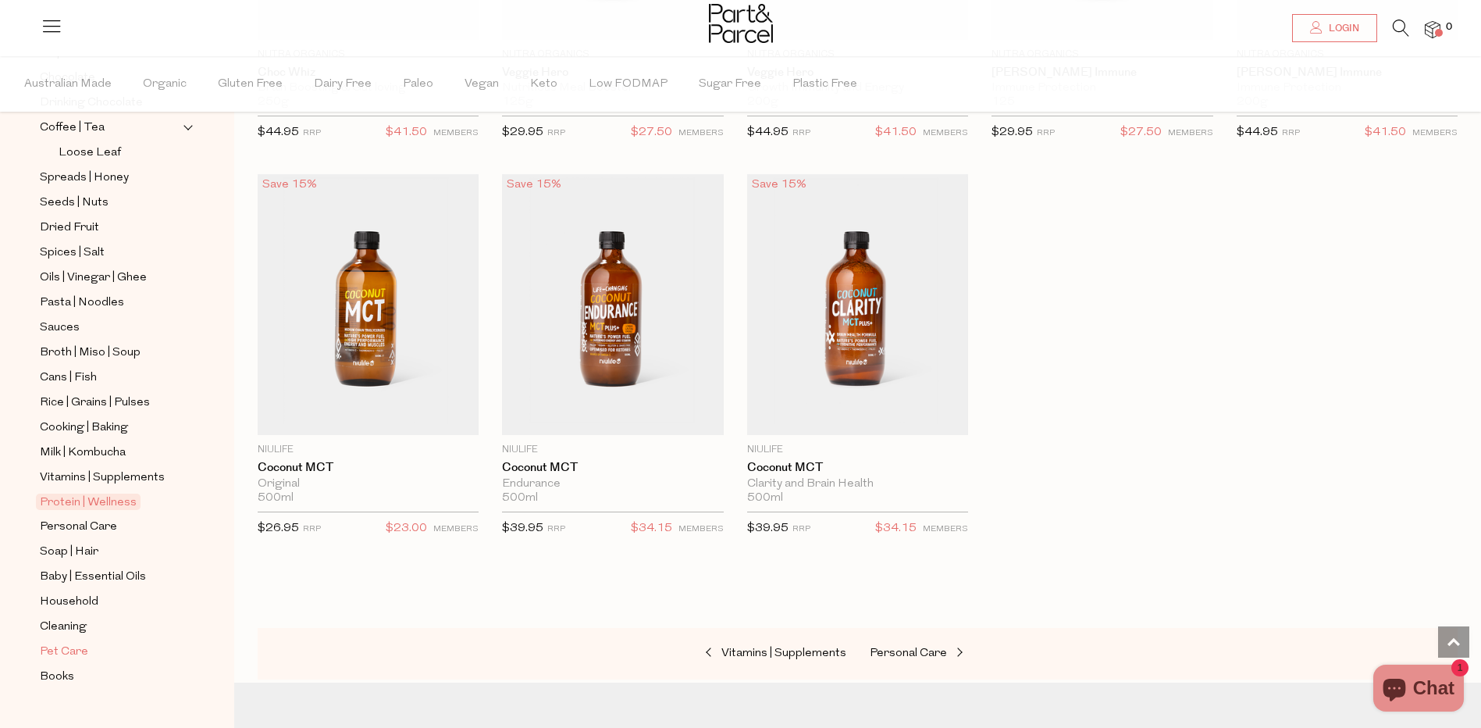
click at [84, 643] on span "Pet Care" at bounding box center [64, 652] width 48 height 19
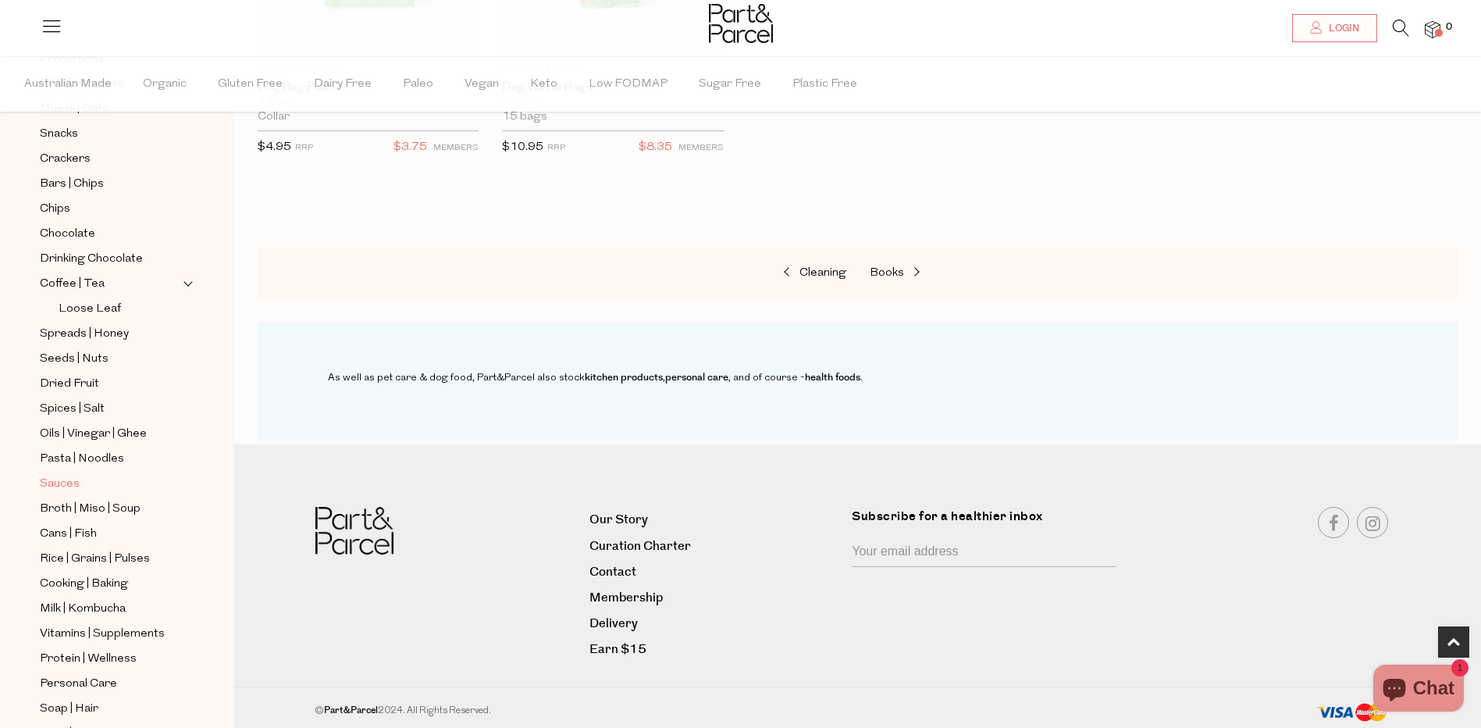
scroll to position [383, 0]
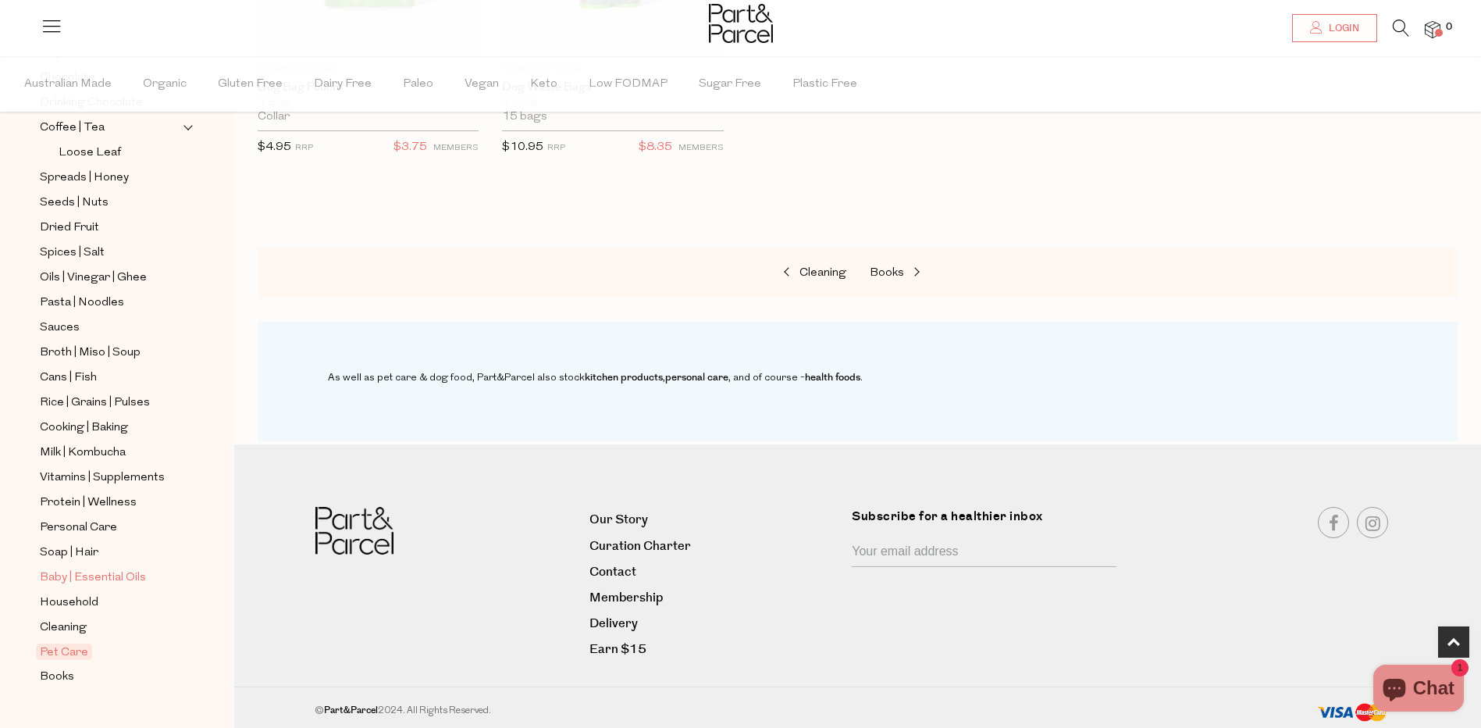
click at [87, 568] on span "Baby | Essential Oils" at bounding box center [93, 577] width 106 height 19
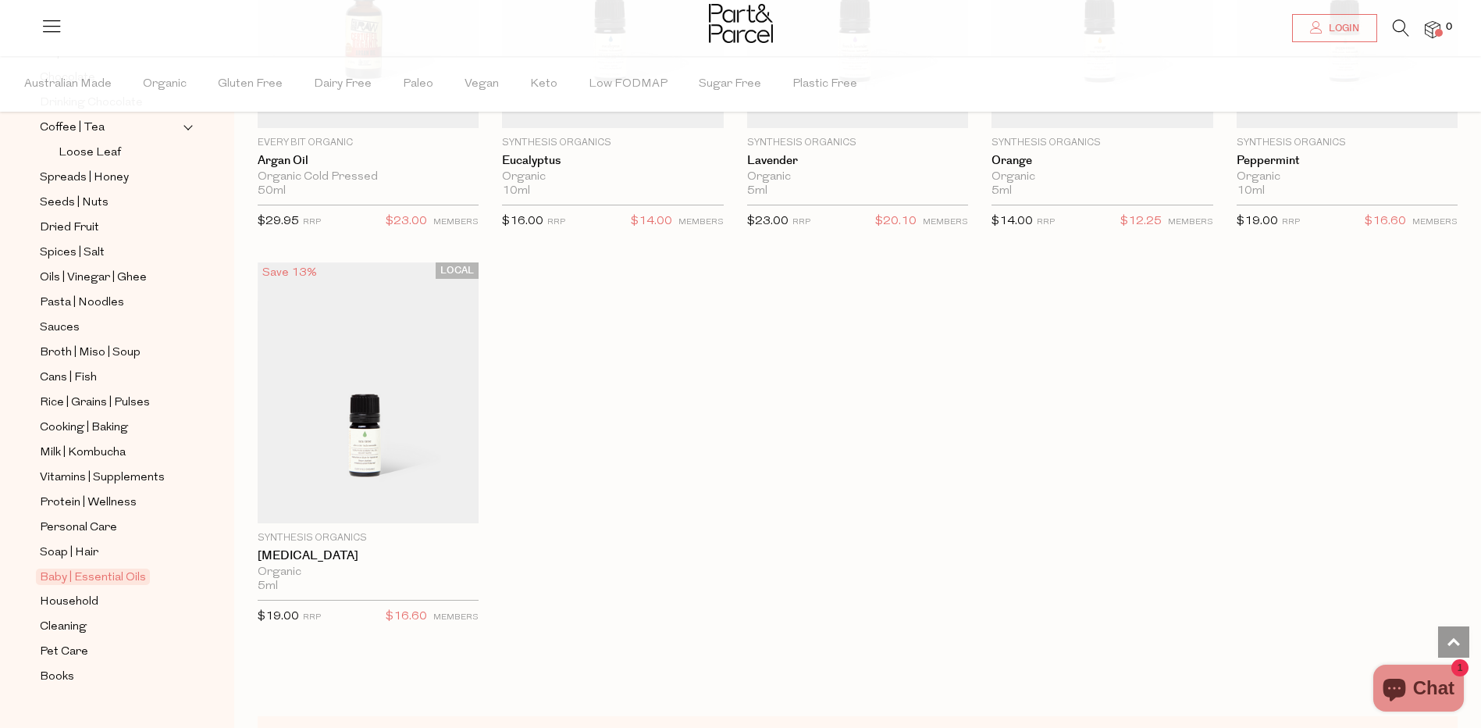
scroll to position [1171, 0]
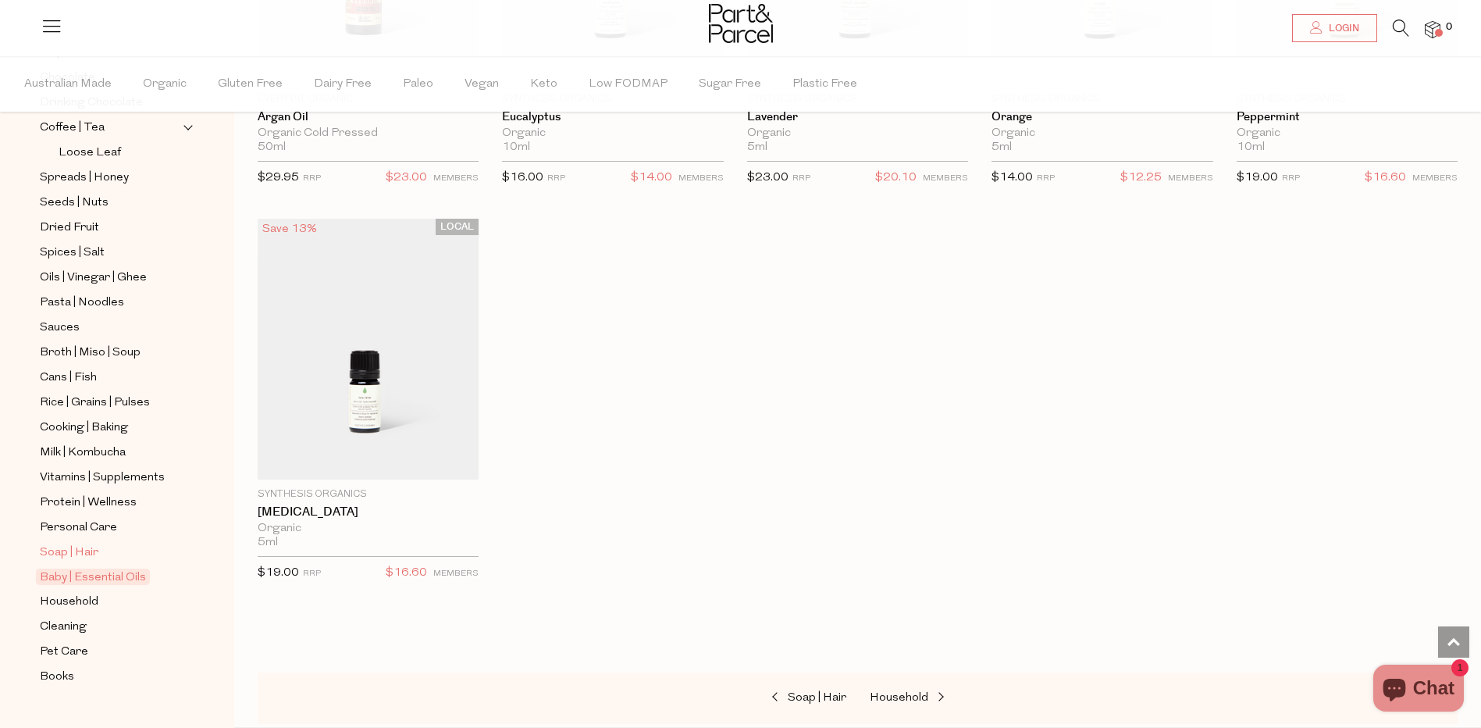
click at [91, 543] on span "Soap | Hair" at bounding box center [69, 552] width 59 height 19
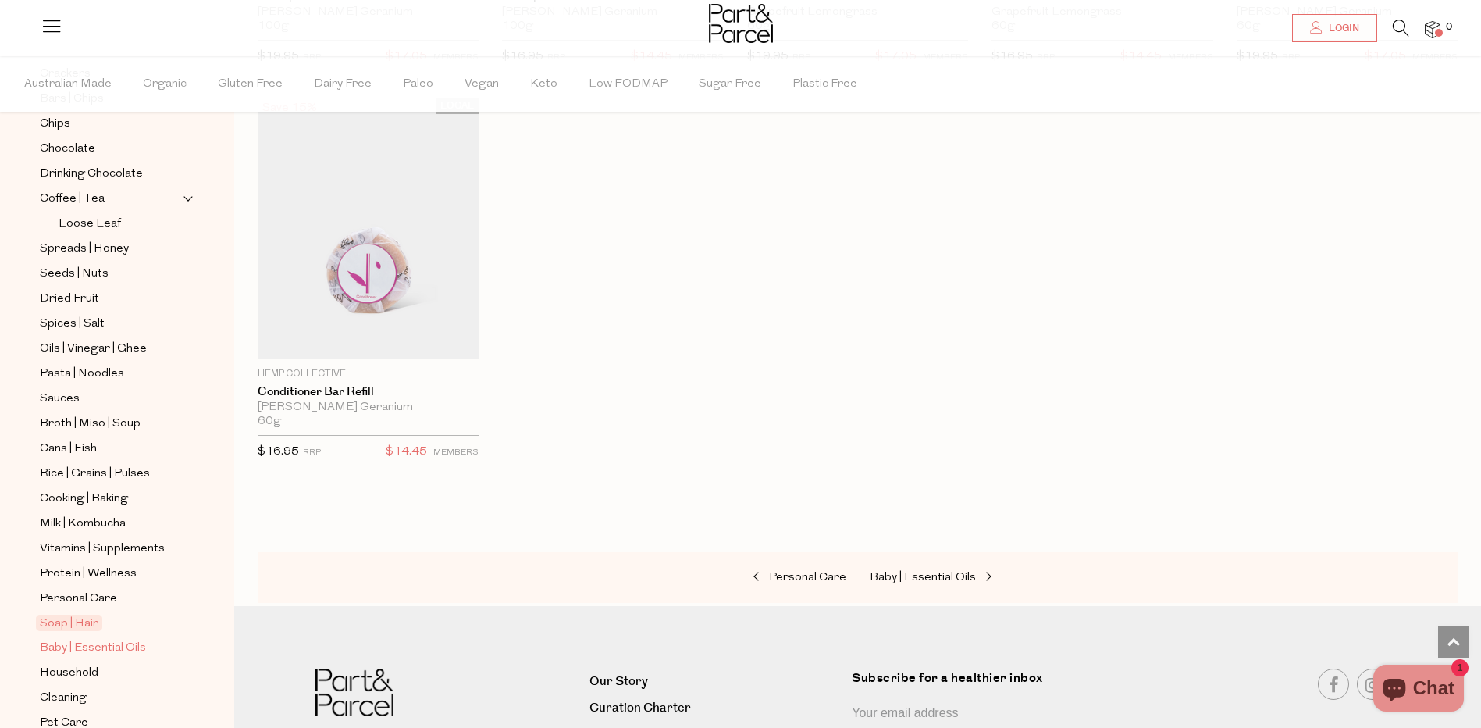
scroll to position [383, 0]
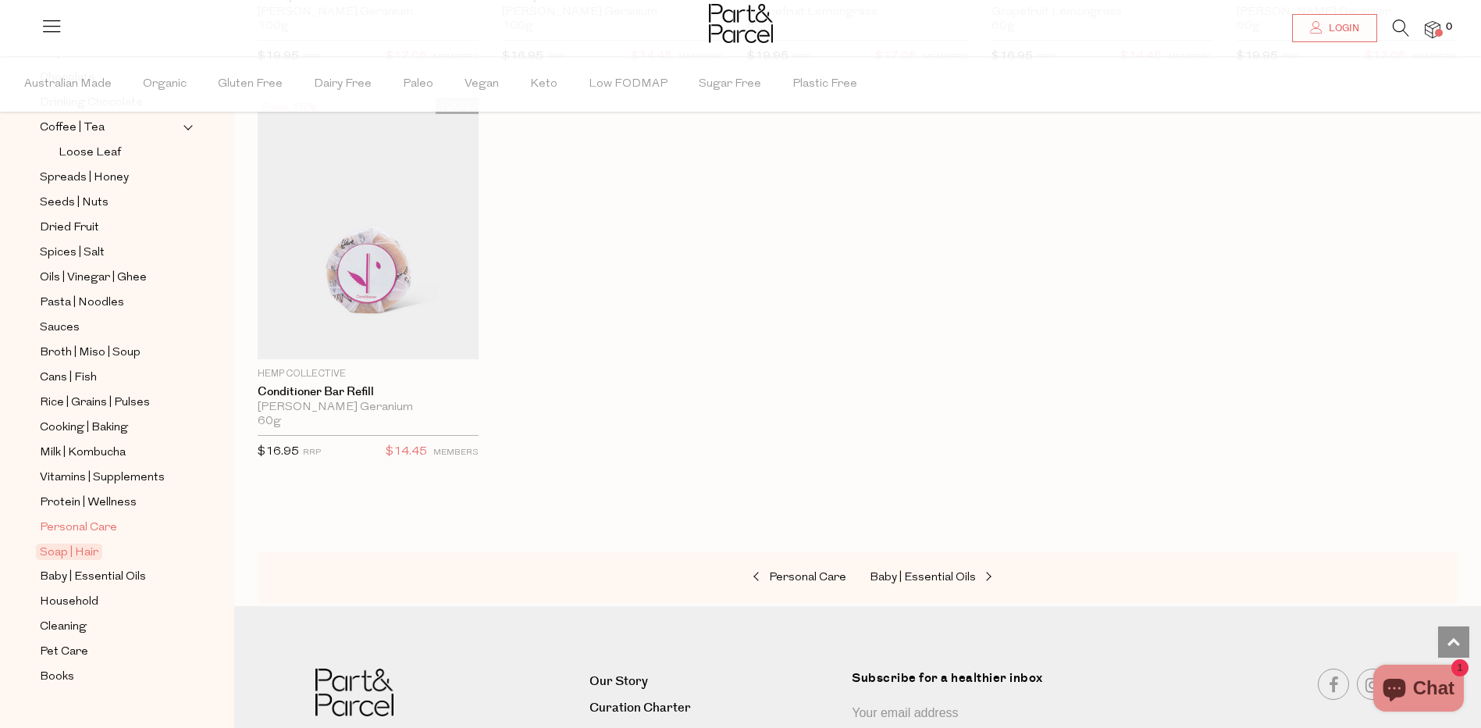
click at [100, 518] on span "Personal Care" at bounding box center [78, 527] width 77 height 19
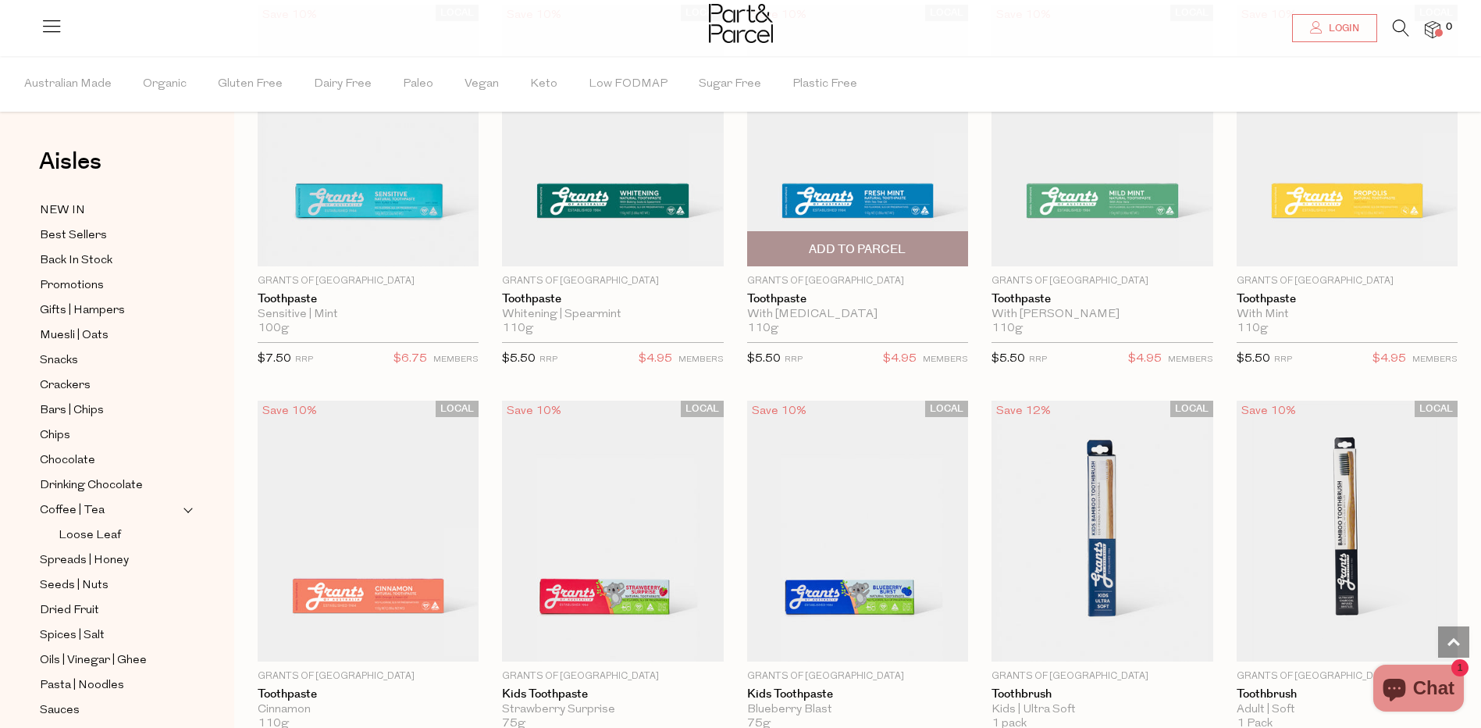
scroll to position [2576, 0]
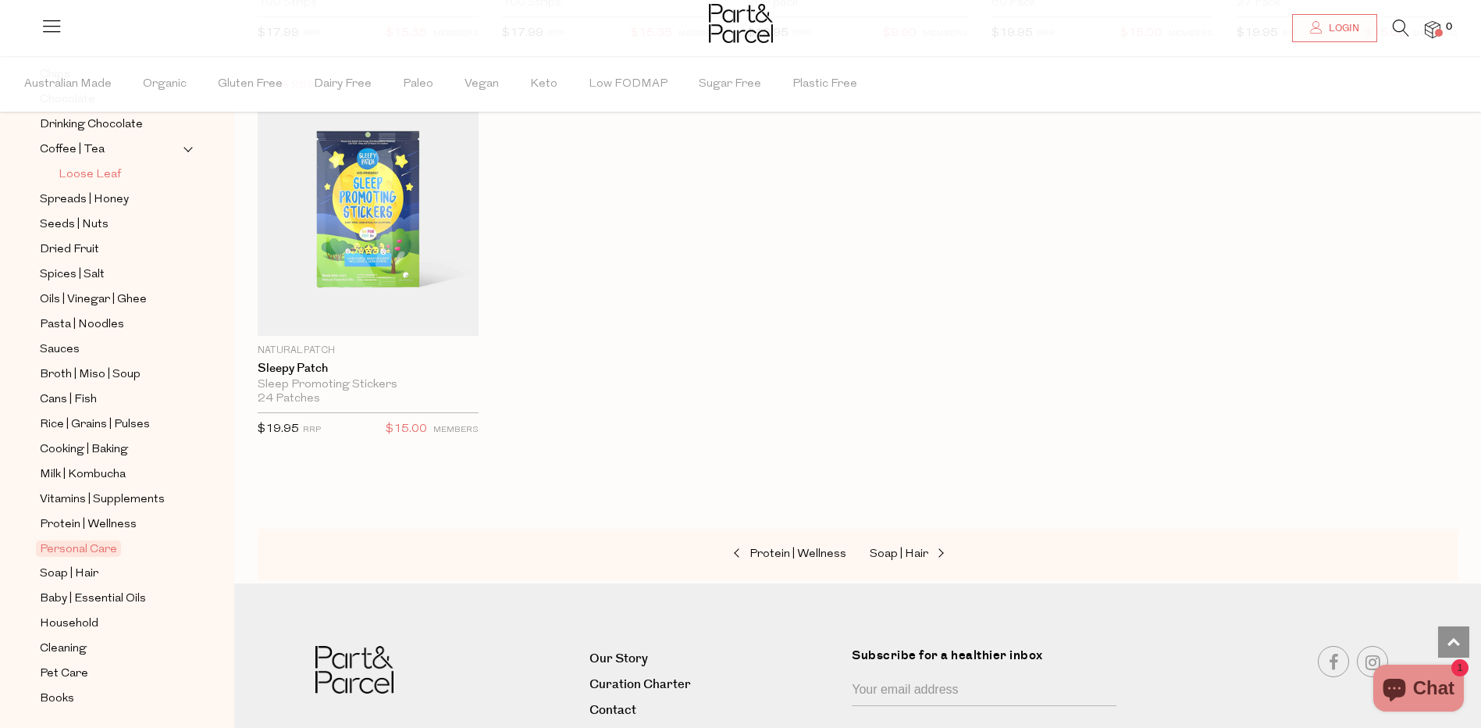
scroll to position [383, 0]
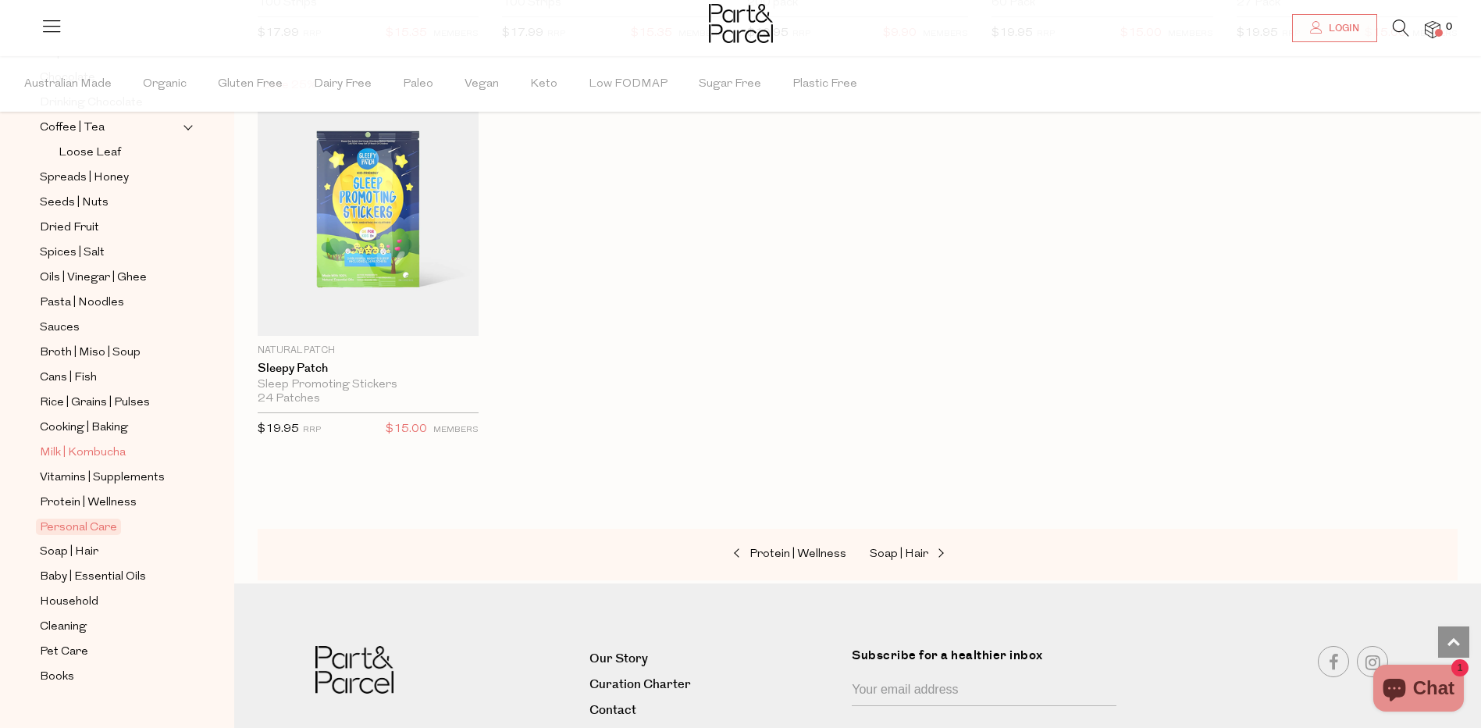
click at [69, 443] on span "Milk | Kombucha" at bounding box center [83, 452] width 86 height 19
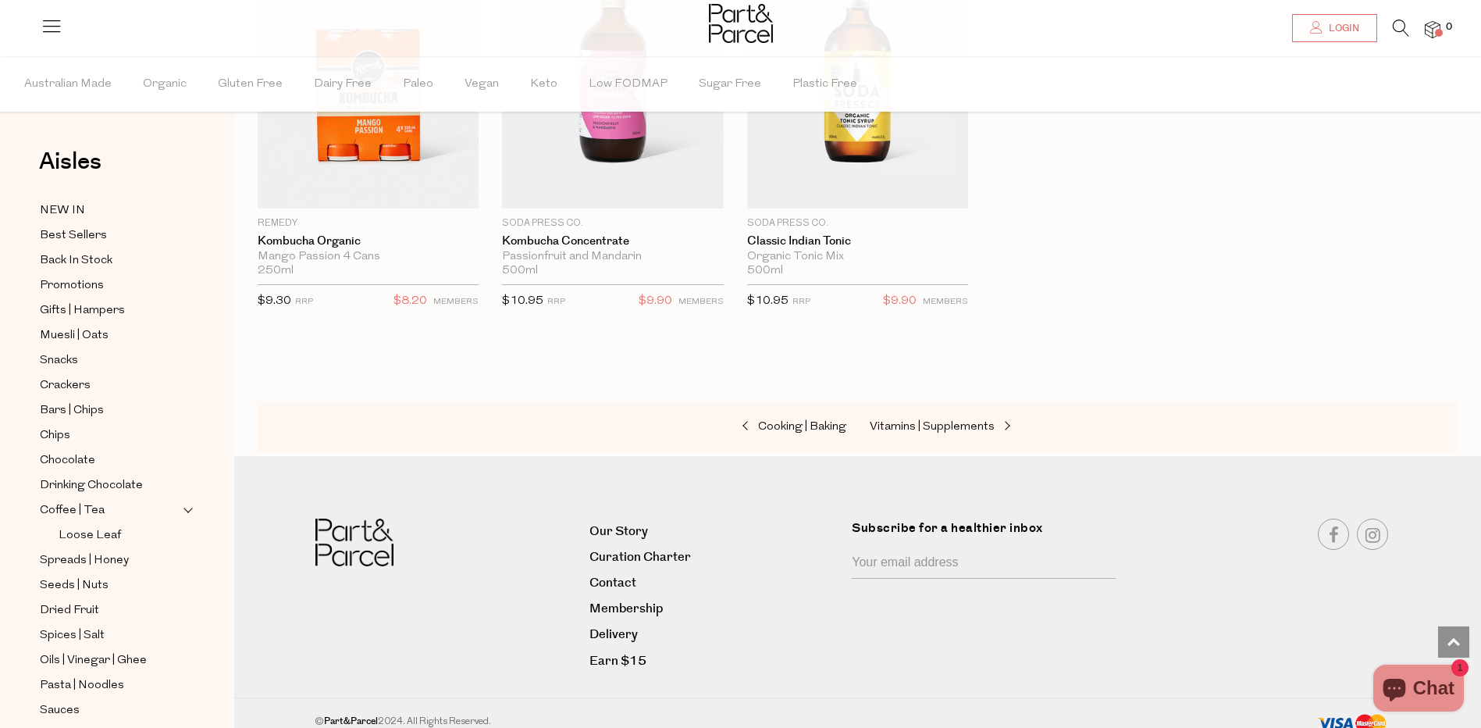
scroll to position [2703, 0]
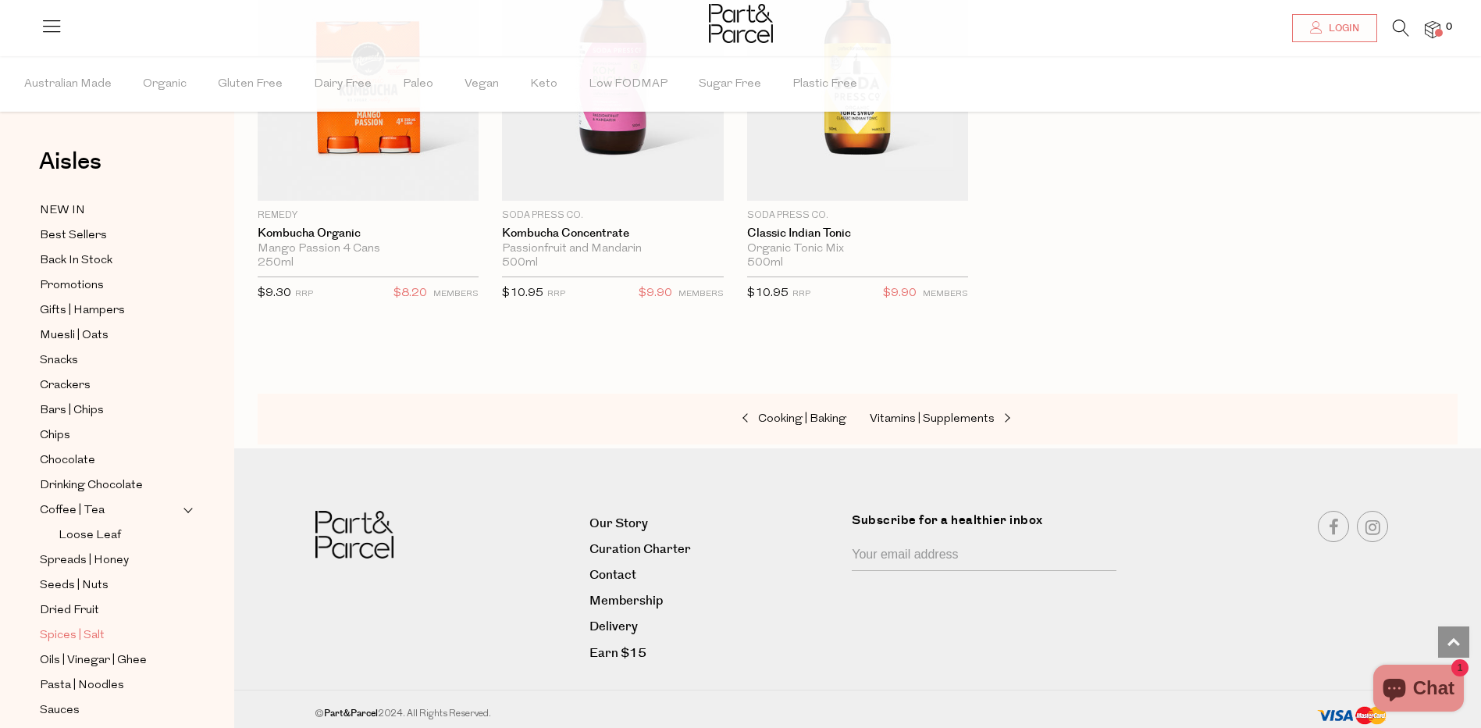
click at [88, 626] on span "Spices | Salt" at bounding box center [72, 635] width 65 height 19
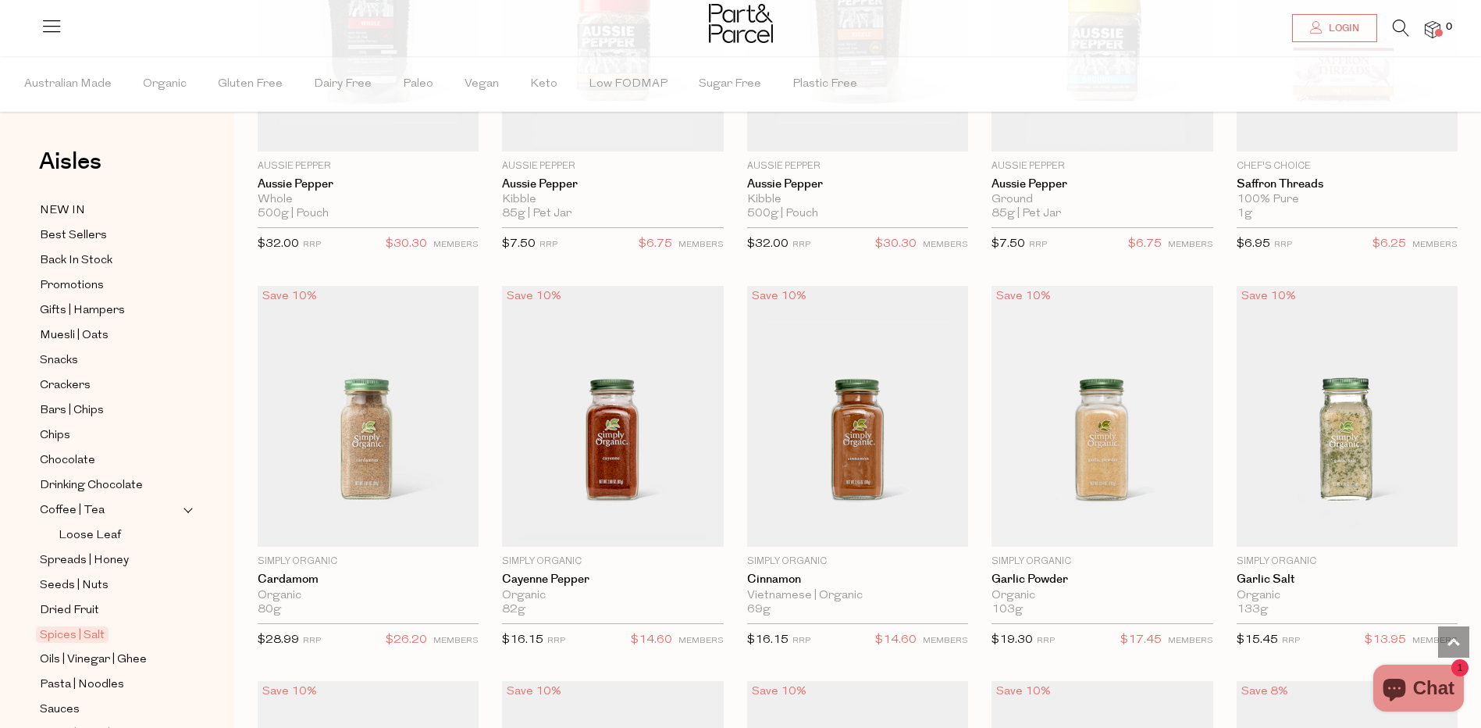
scroll to position [1804, 0]
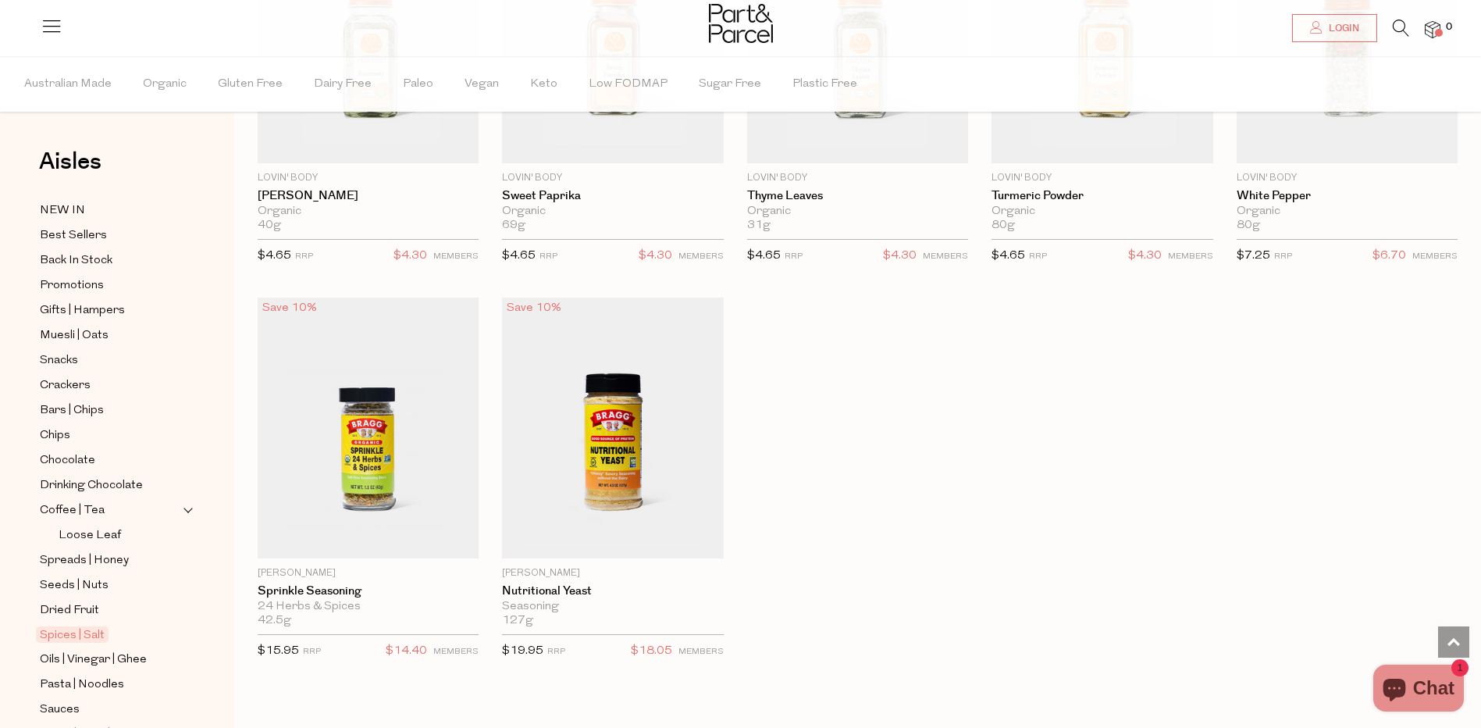
scroll to position [4459, 0]
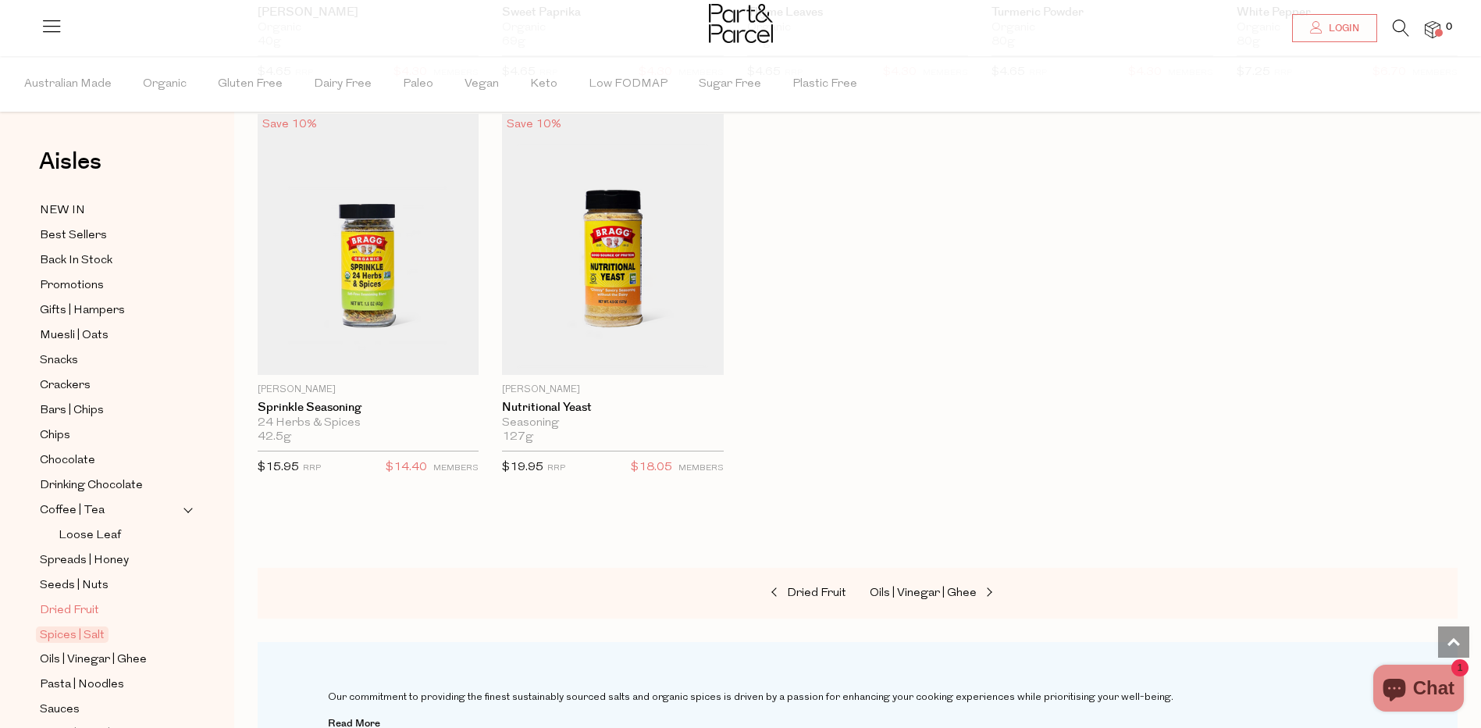
click at [78, 601] on span "Dried Fruit" at bounding box center [69, 610] width 59 height 19
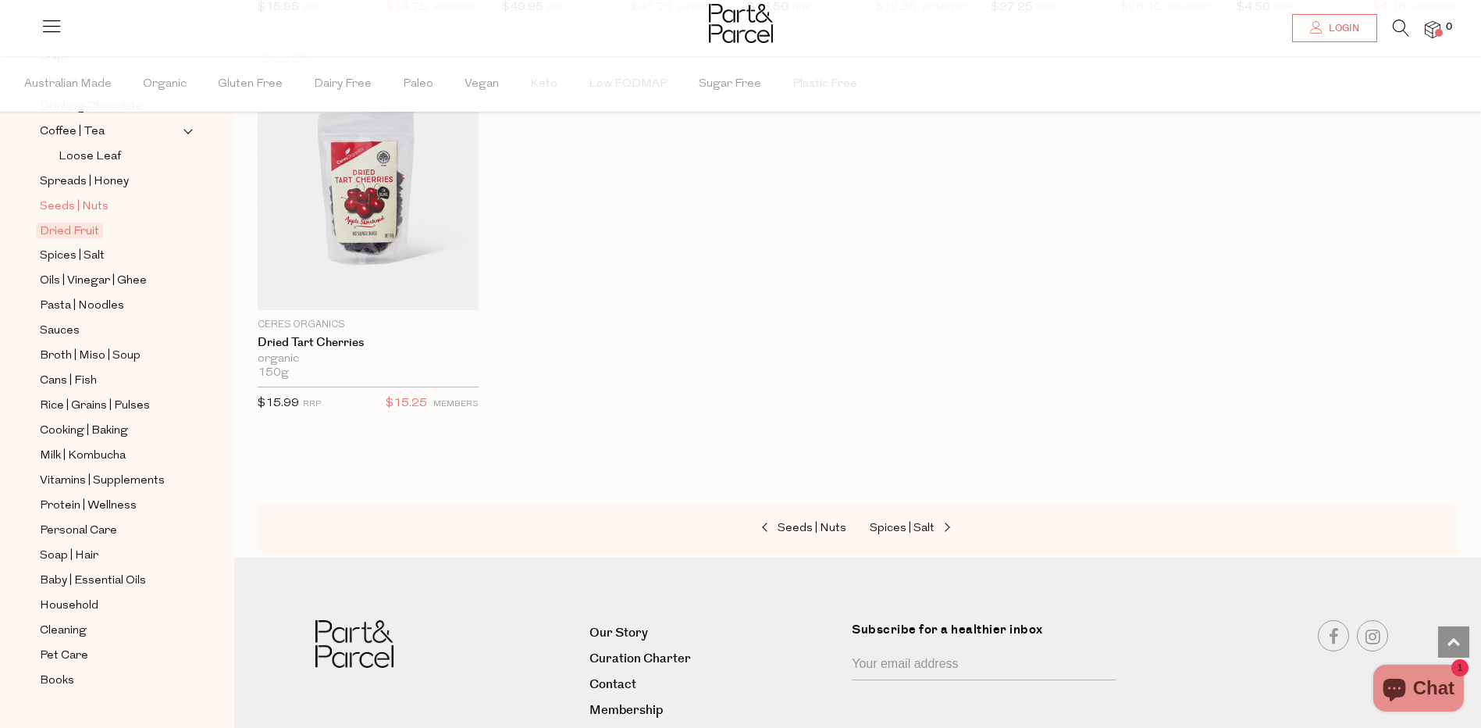
scroll to position [383, 0]
click at [122, 343] on span "Broth | Miso | Soup" at bounding box center [90, 352] width 101 height 19
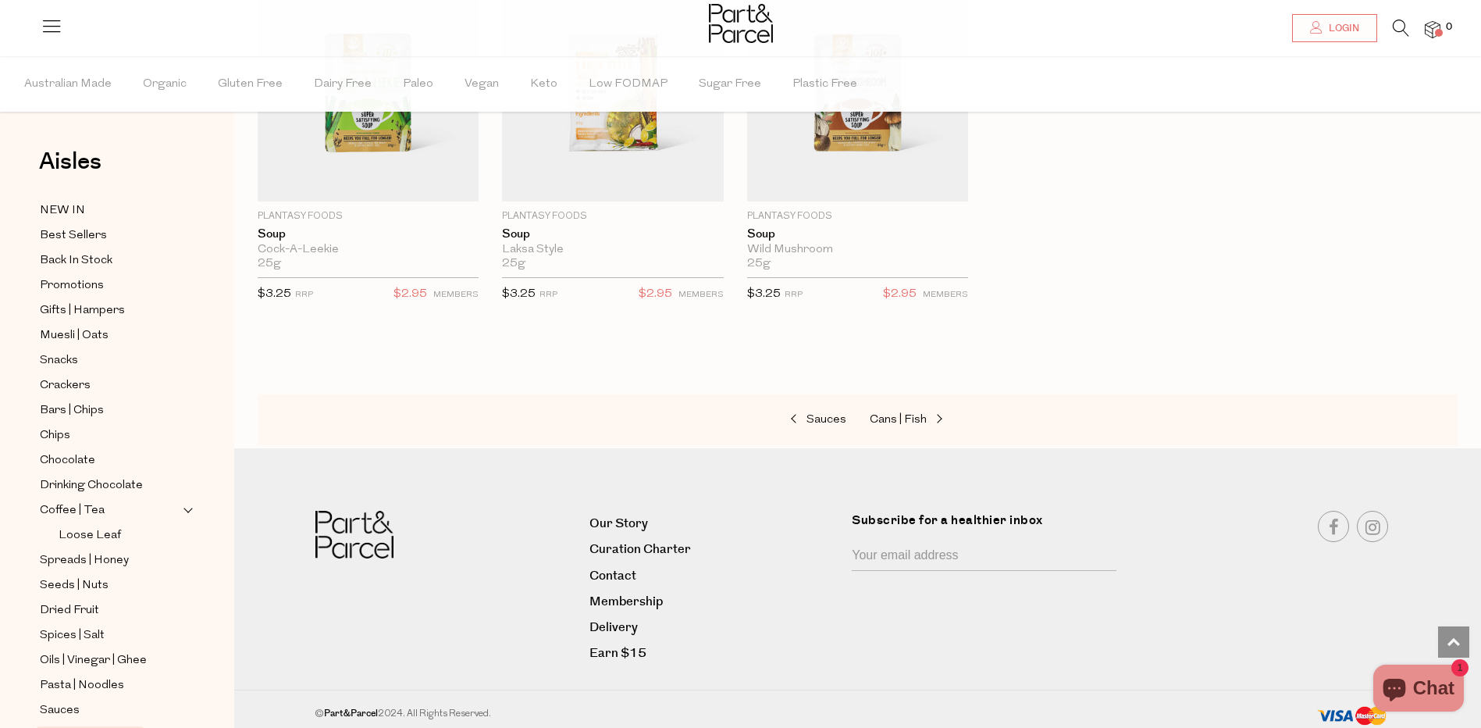
scroll to position [2636, 0]
click at [80, 388] on span "Crackers" at bounding box center [65, 385] width 51 height 19
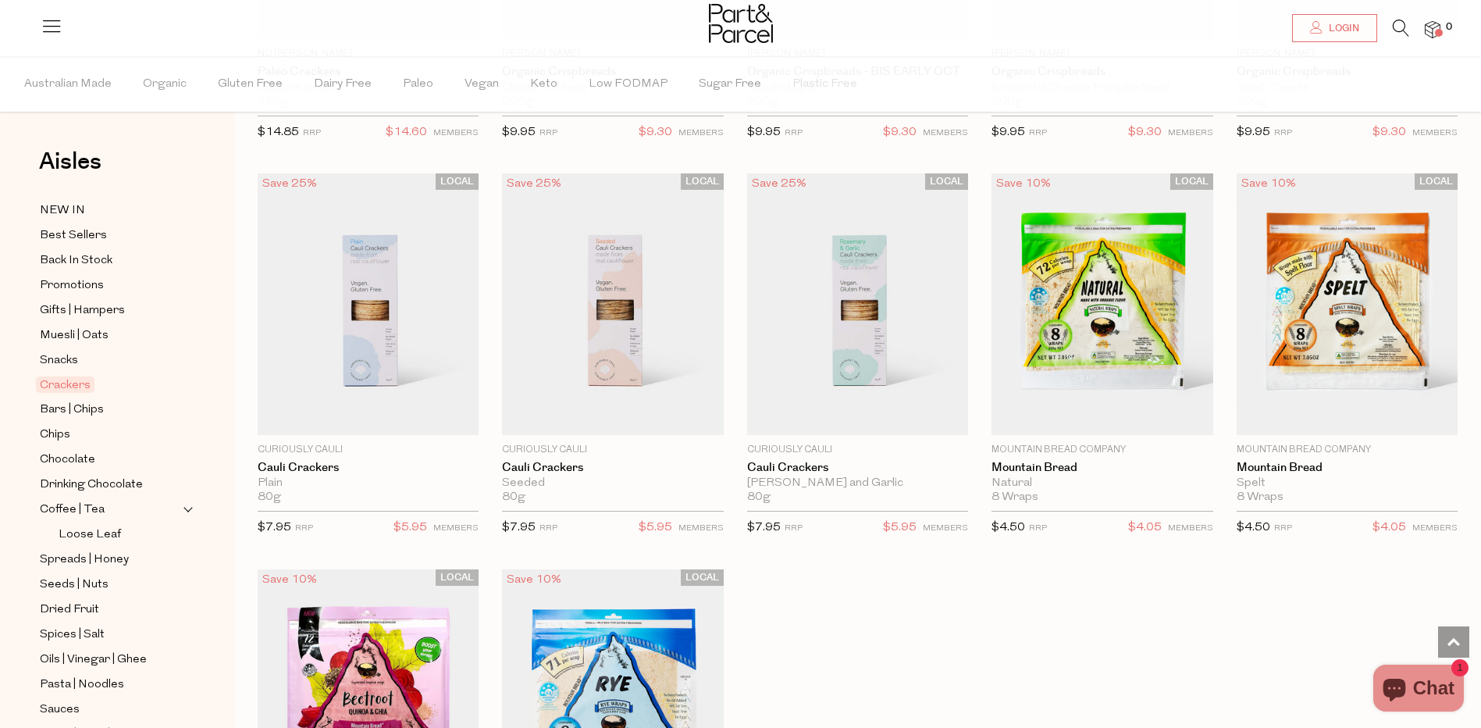
scroll to position [2342, 0]
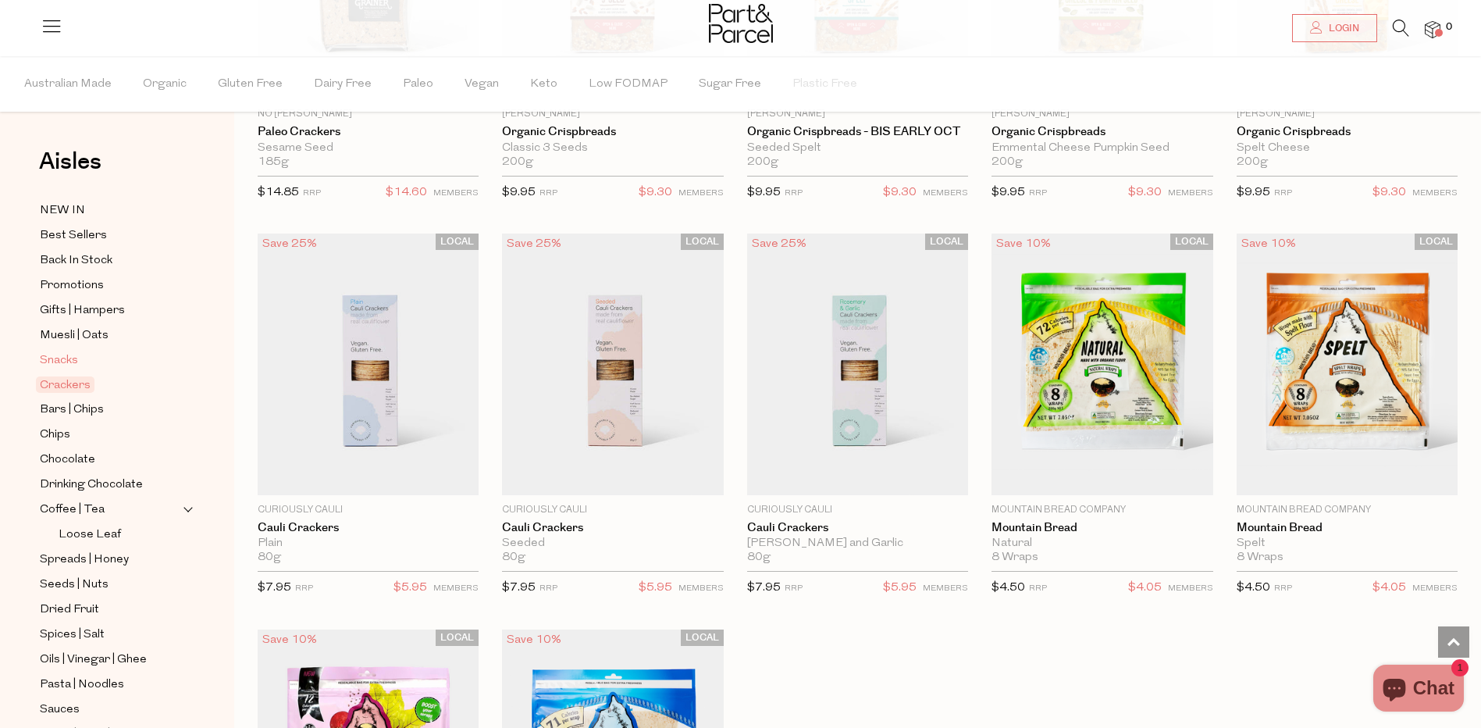
click at [53, 357] on span "Snacks" at bounding box center [59, 360] width 38 height 19
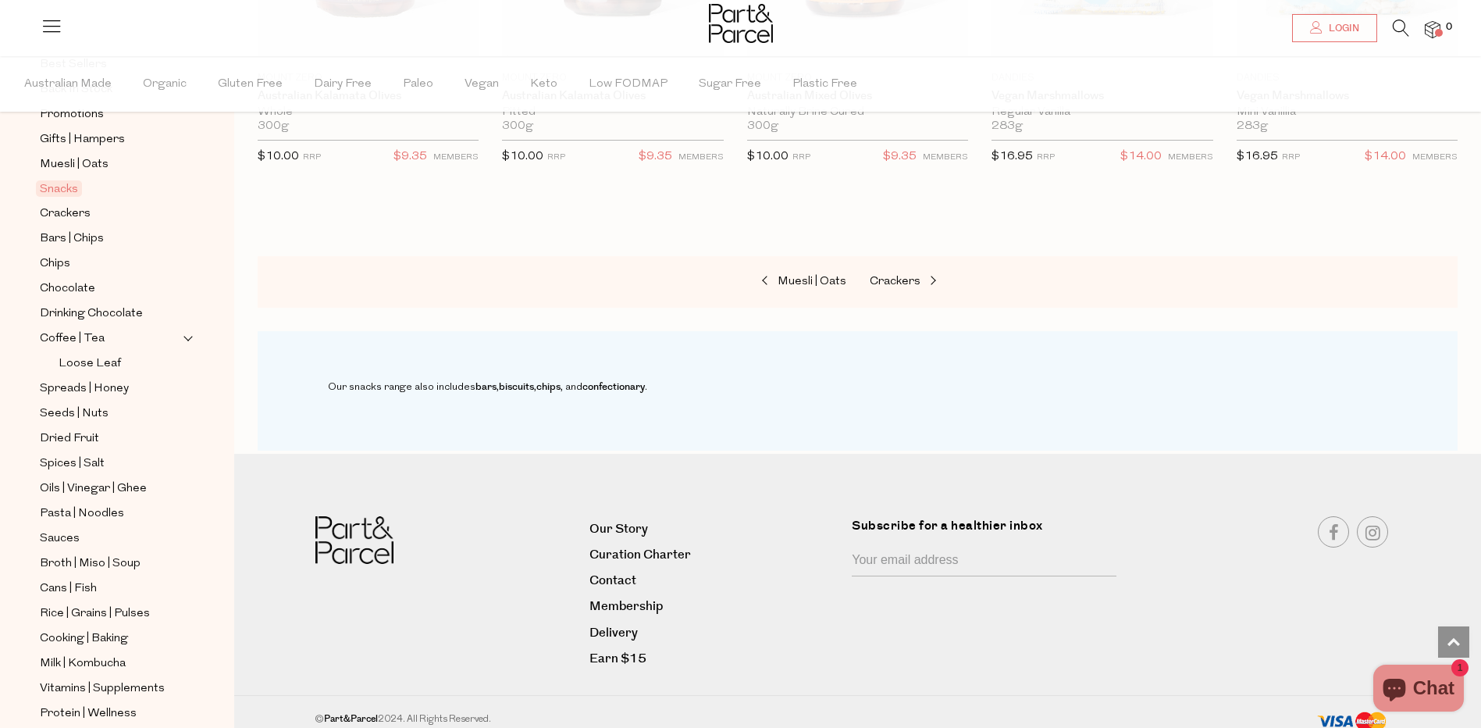
scroll to position [148, 0]
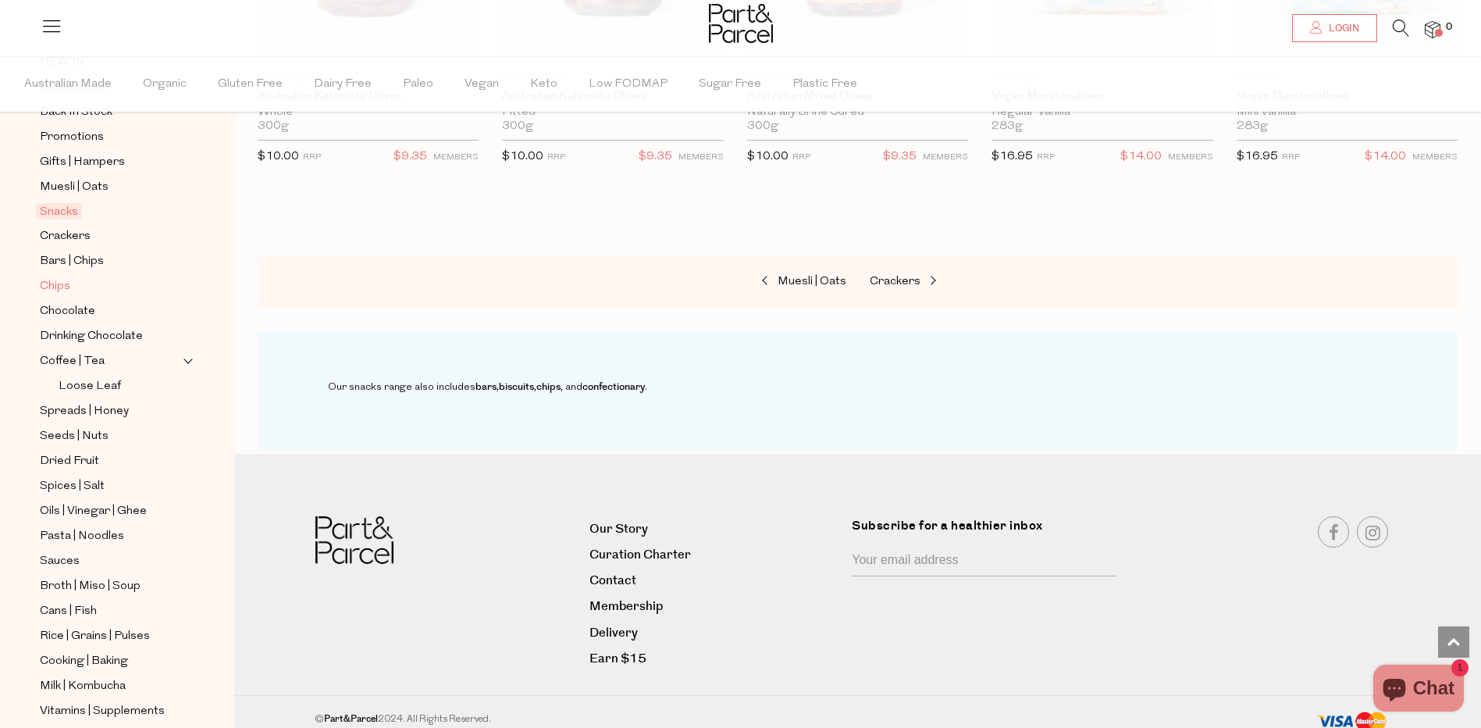
click at [80, 279] on link "Chips" at bounding box center [111, 286] width 142 height 20
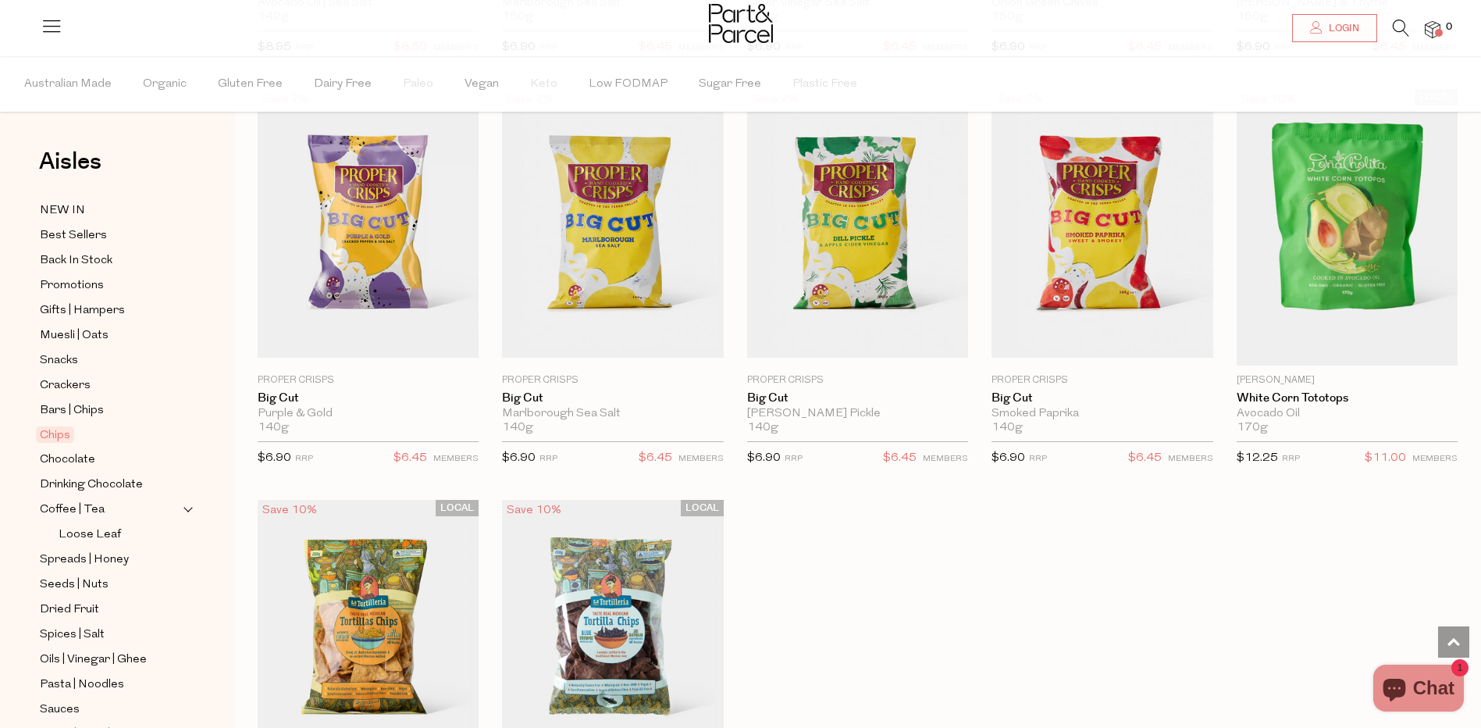
scroll to position [468, 0]
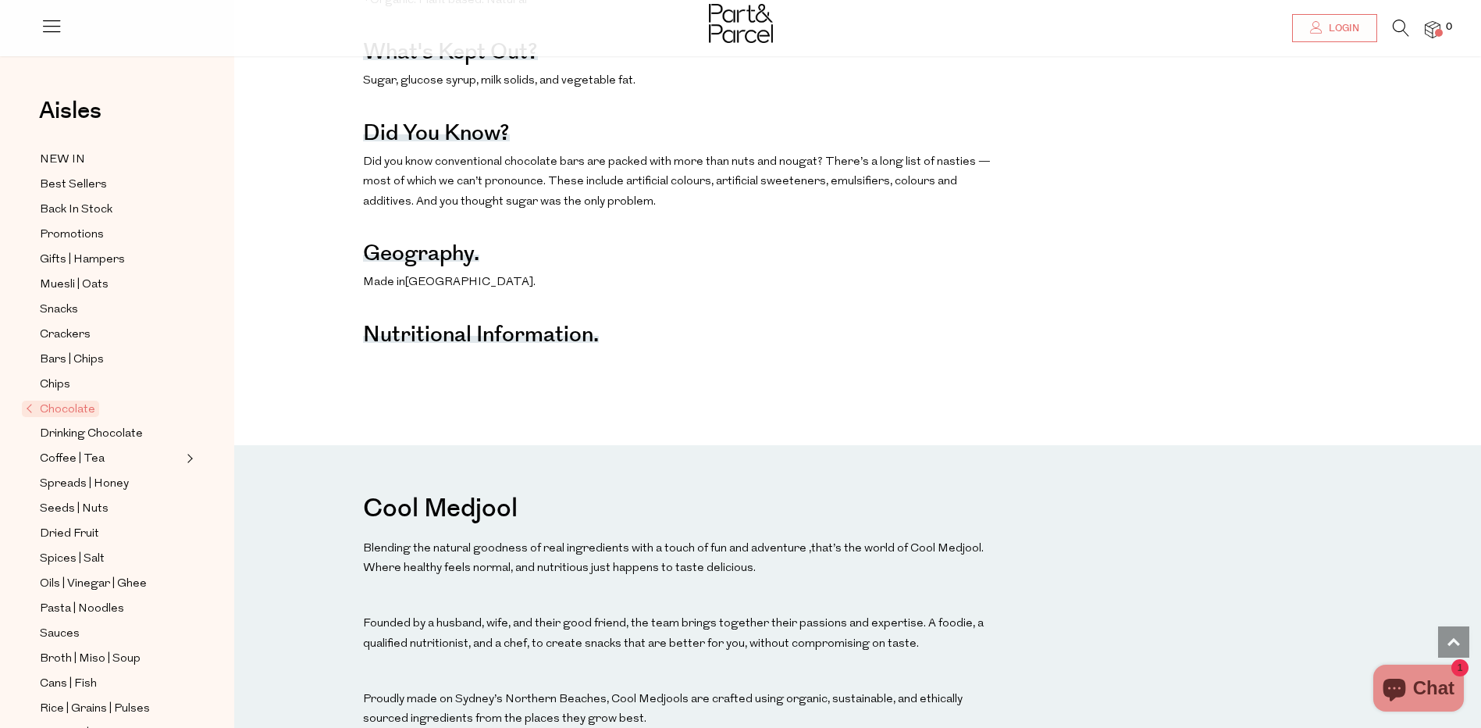
scroll to position [1483, 0]
